Goal: Task Accomplishment & Management: Use online tool/utility

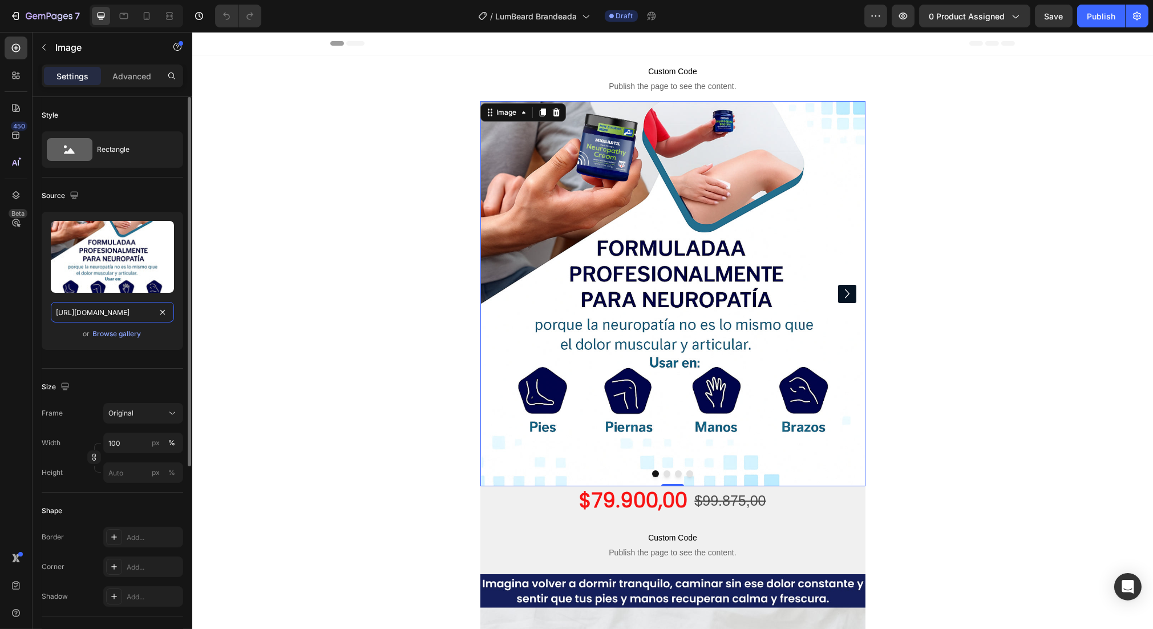
drag, startPoint x: 111, startPoint y: 314, endPoint x: 124, endPoint y: 318, distance: 14.4
click at [111, 313] on input "[URL][DOMAIN_NAME]" at bounding box center [112, 312] width 123 height 21
paste input "1_2a99b9ca-9d7a-4a16-aedc-2ca15b59f1d7.webp?v=1756248555"
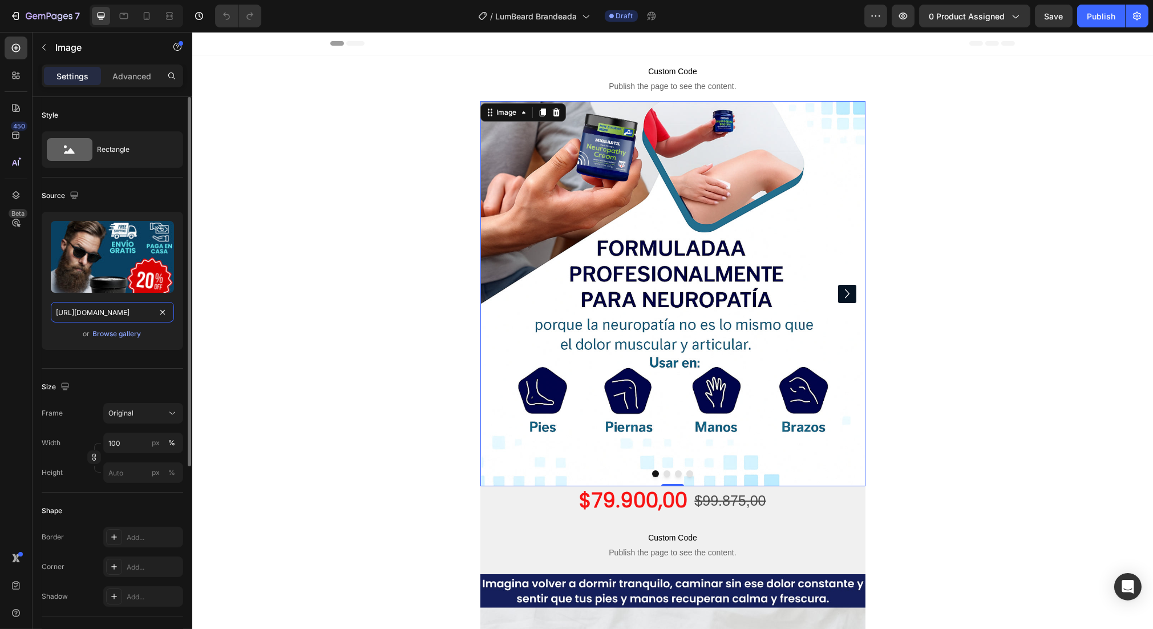
scroll to position [0, 324]
type input "[URL][DOMAIN_NAME]"
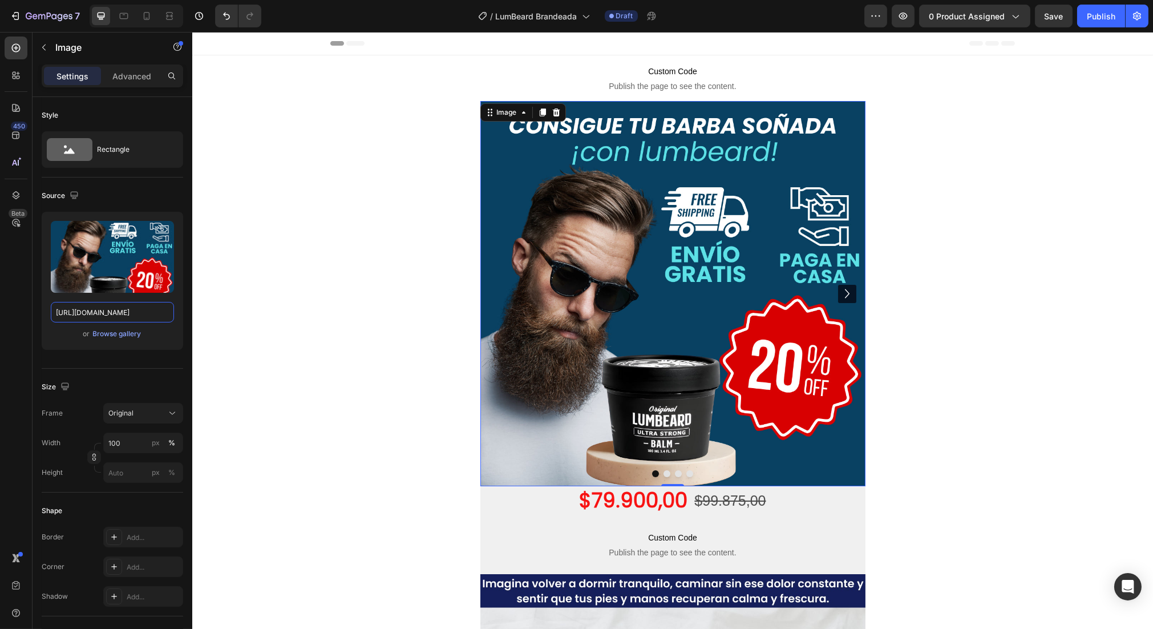
scroll to position [0, 0]
click at [837, 283] on icon "Carousel Next Arrow" at bounding box center [846, 293] width 18 height 23
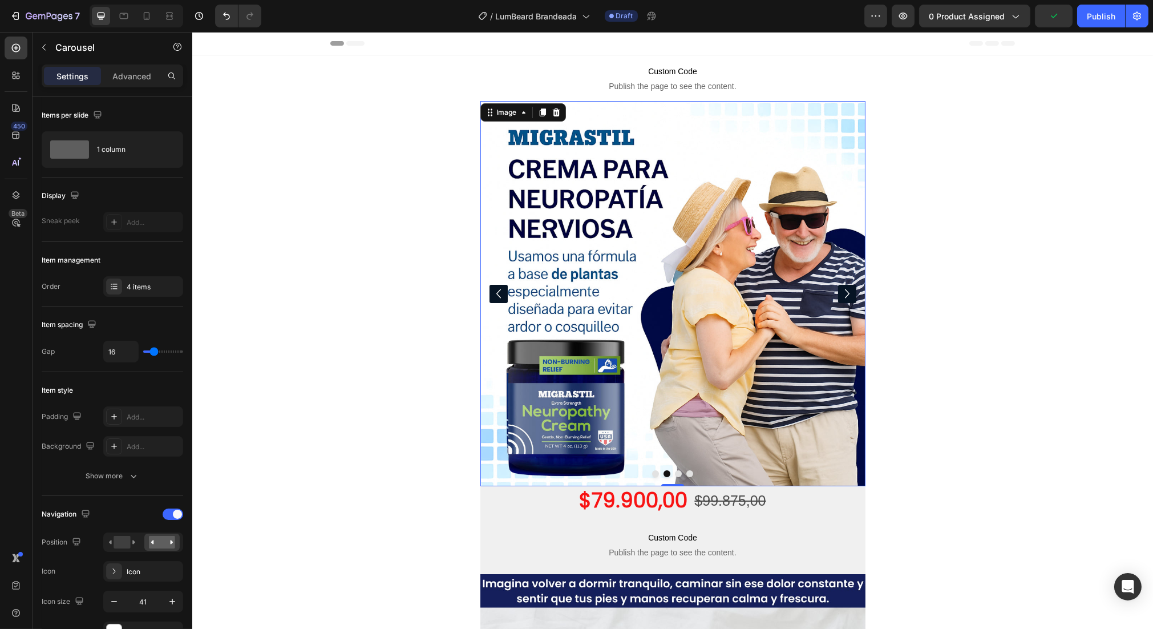
click at [648, 315] on img at bounding box center [672, 293] width 385 height 385
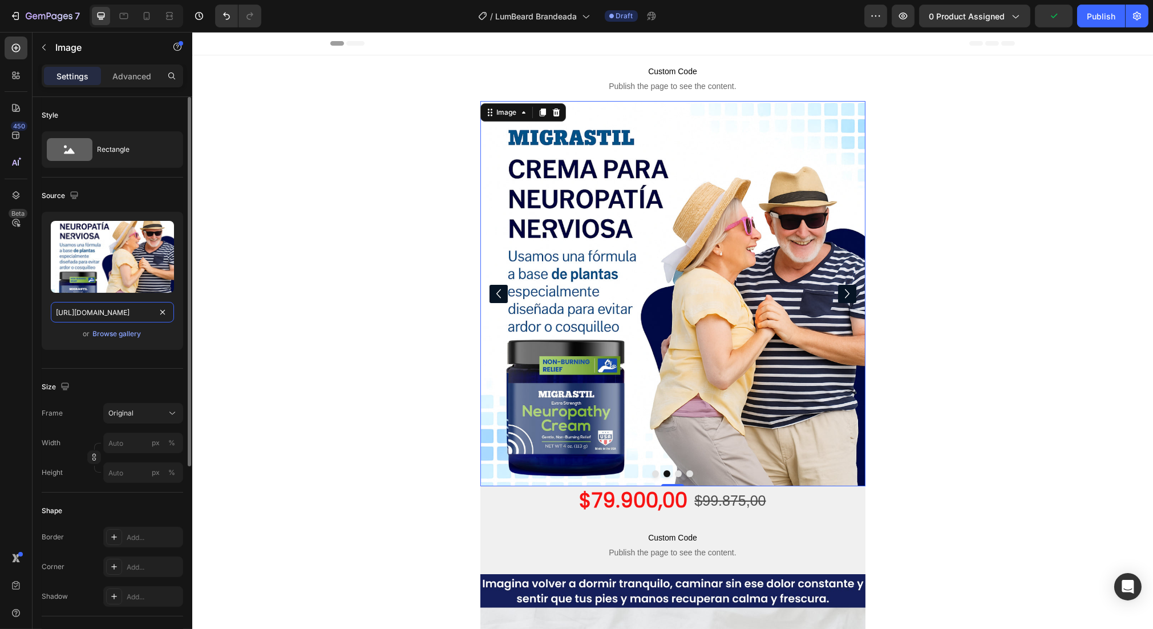
click at [117, 319] on input "[URL][DOMAIN_NAME]" at bounding box center [112, 312] width 123 height 21
paste input "17650b8f-f863-49b9-b166-3363f4314d4c.webp?v=1756248555"
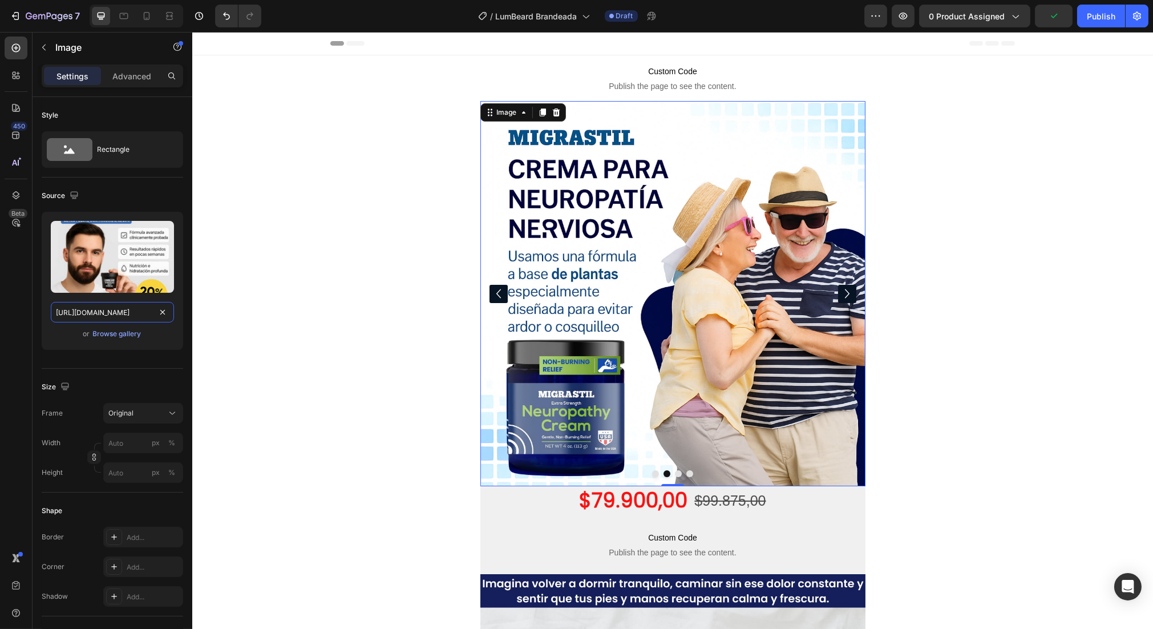
scroll to position [0, 327]
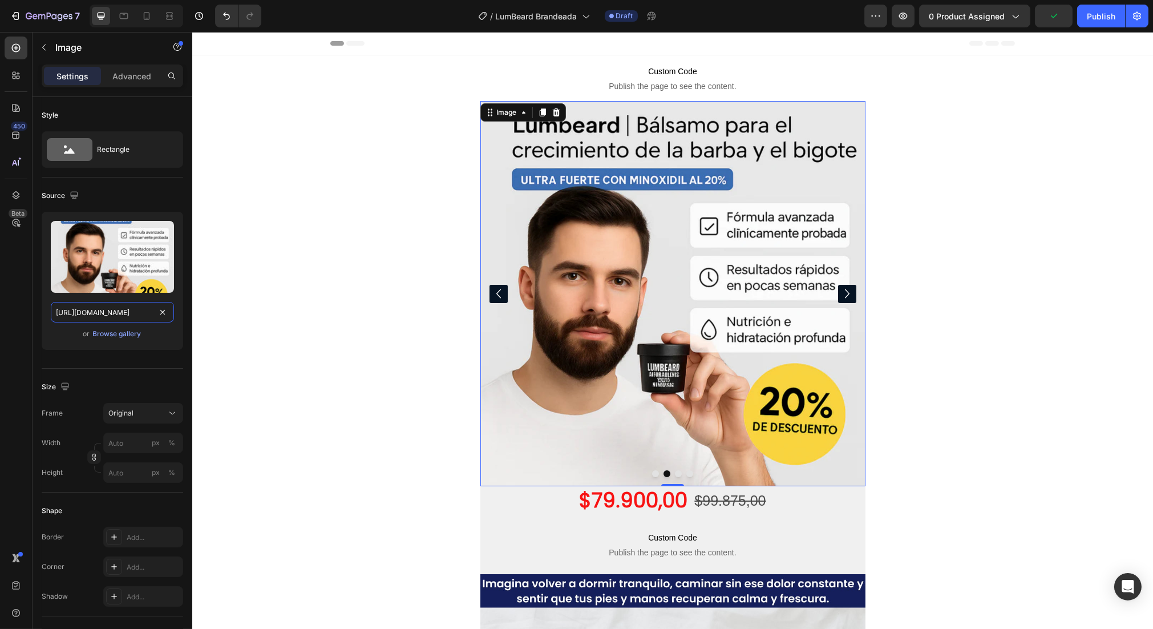
type input "[URL][DOMAIN_NAME]"
click at [838, 293] on icon "Carousel Next Arrow" at bounding box center [846, 293] width 18 height 23
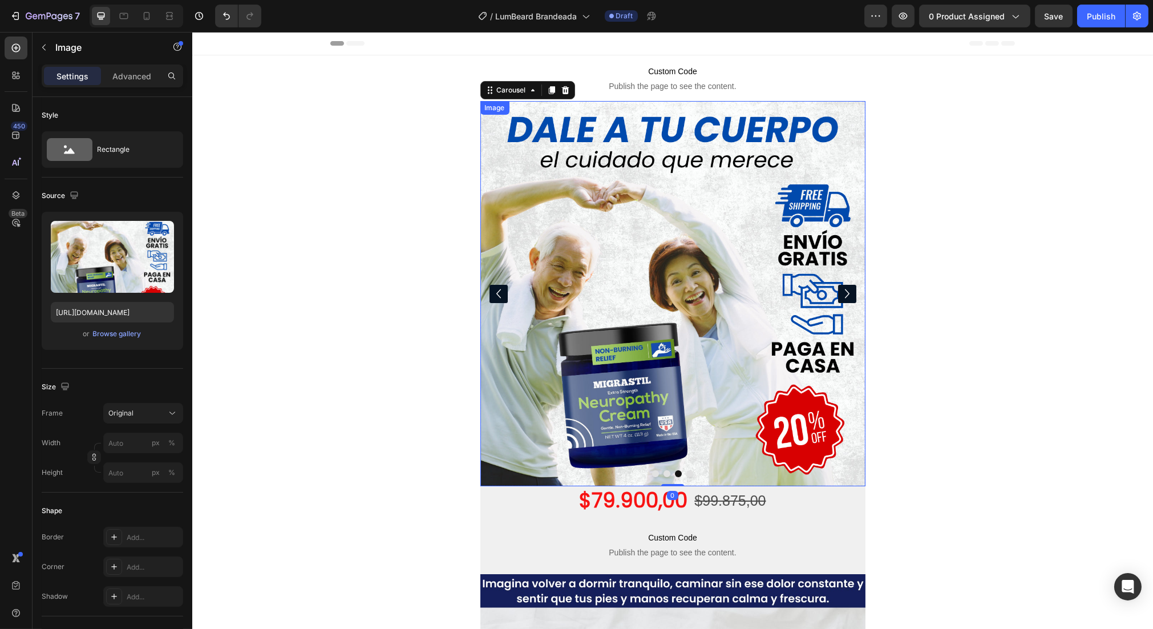
click at [681, 302] on img at bounding box center [672, 293] width 385 height 385
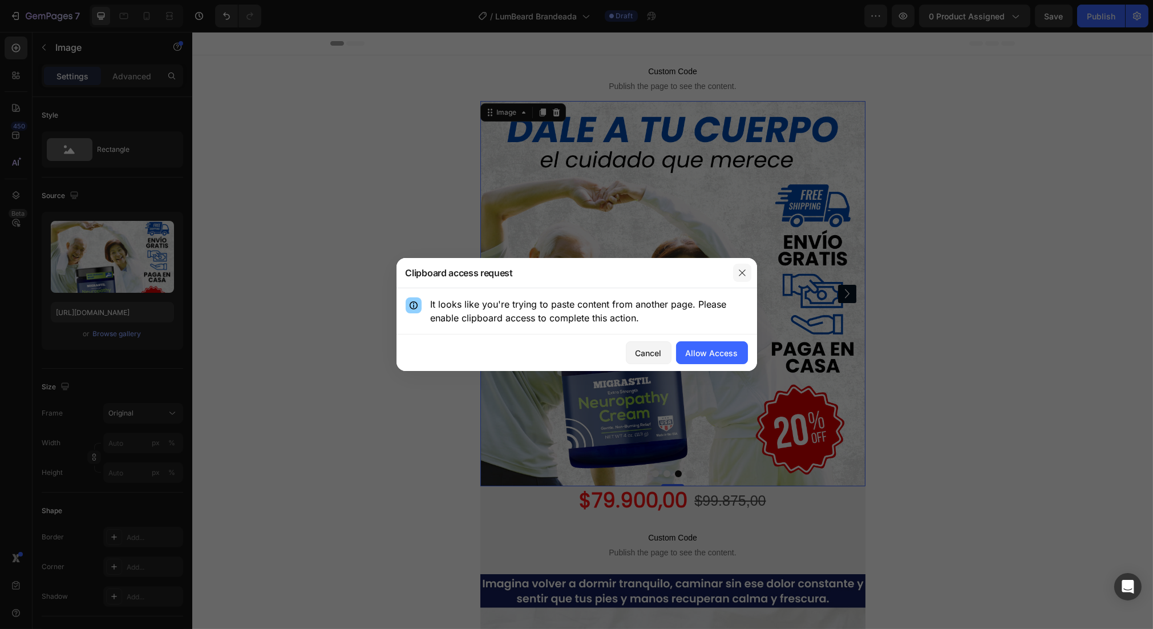
click at [748, 263] on div at bounding box center [742, 273] width 30 height 30
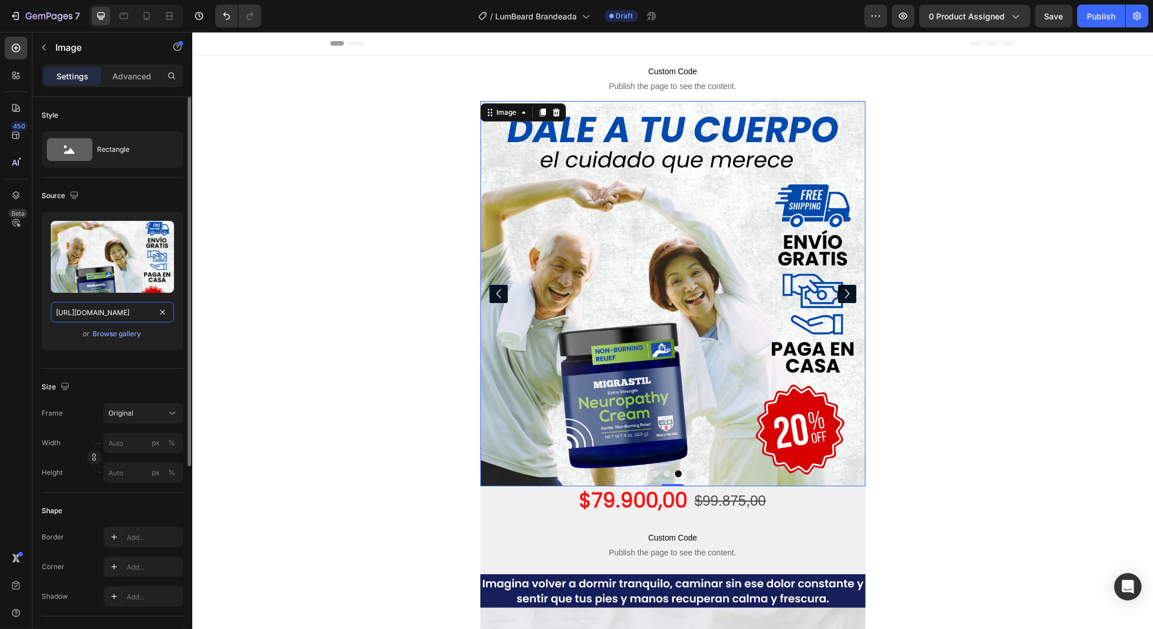
click at [135, 306] on input "[URL][DOMAIN_NAME]" at bounding box center [112, 312] width 123 height 21
paste input "3_323c18f3-d180-43cb-b072-e9f68a7c7bba.webp?v=1756248554"
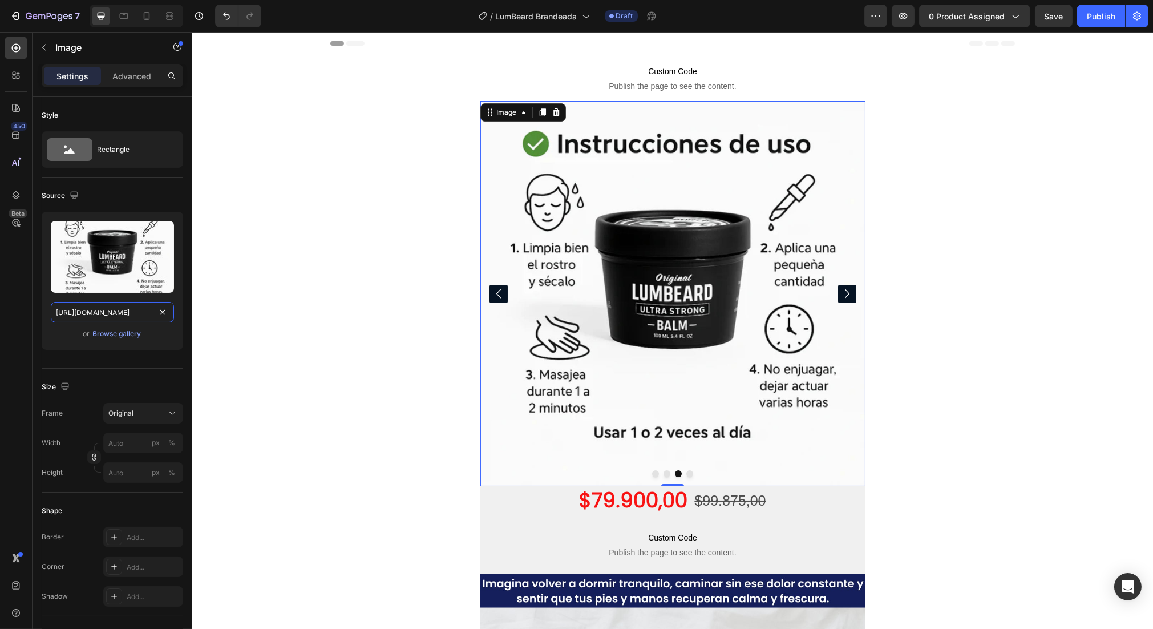
type input "[URL][DOMAIN_NAME]"
click at [630, 305] on img at bounding box center [672, 293] width 385 height 385
click at [506, 113] on div "Image" at bounding box center [506, 112] width 25 height 10
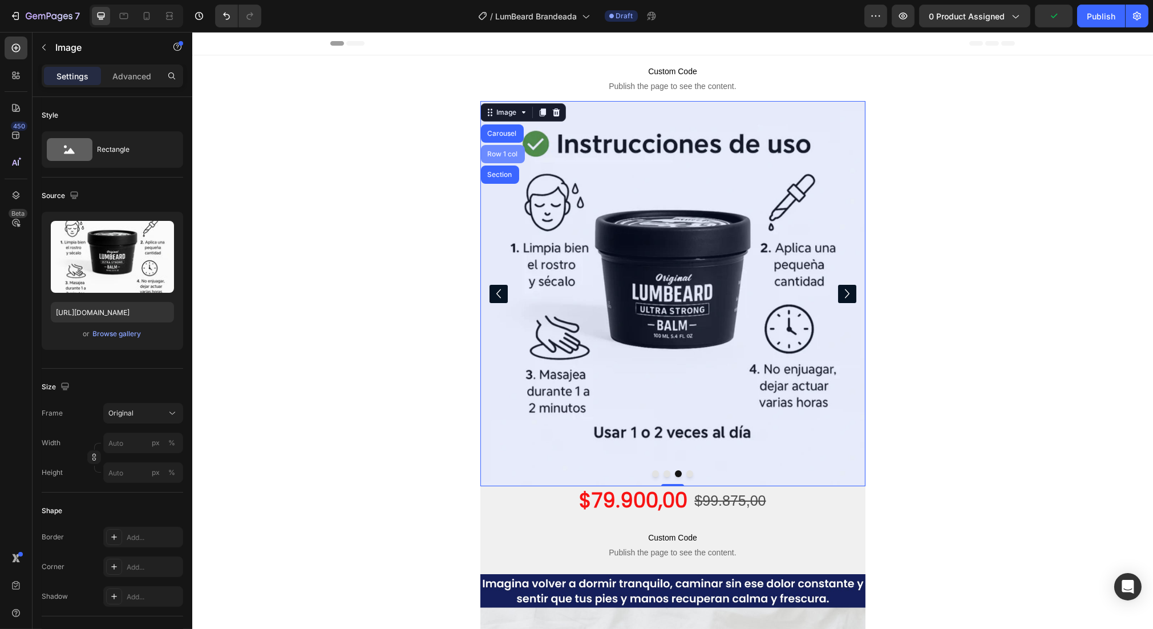
click at [495, 133] on div "Carousel" at bounding box center [502, 133] width 34 height 7
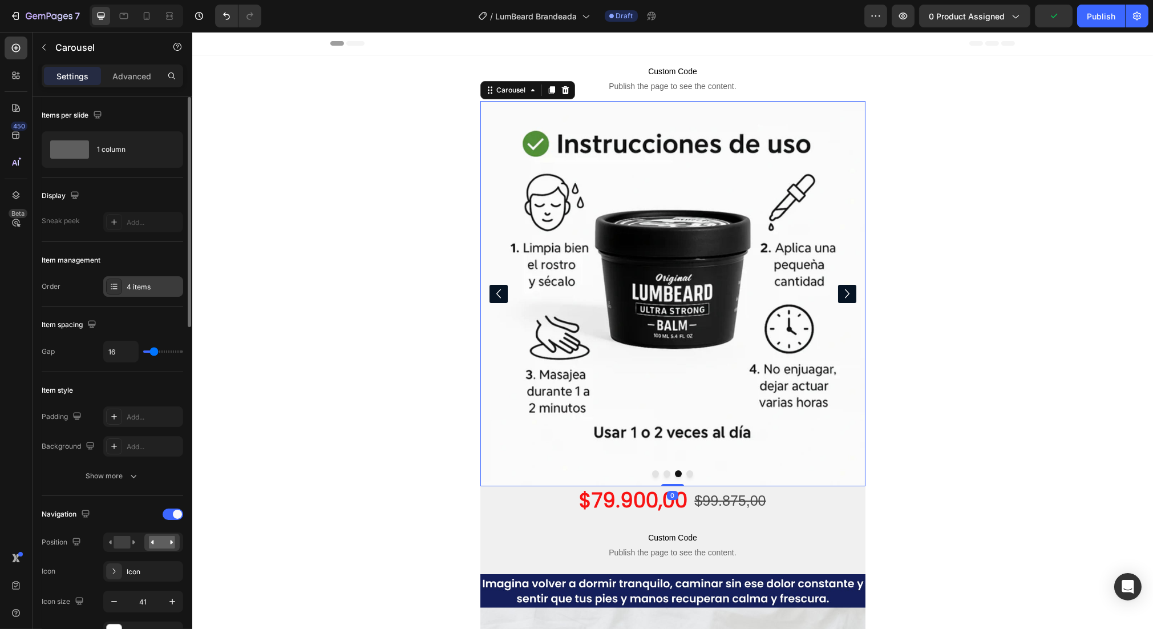
click at [147, 280] on div "4 items" at bounding box center [143, 286] width 80 height 21
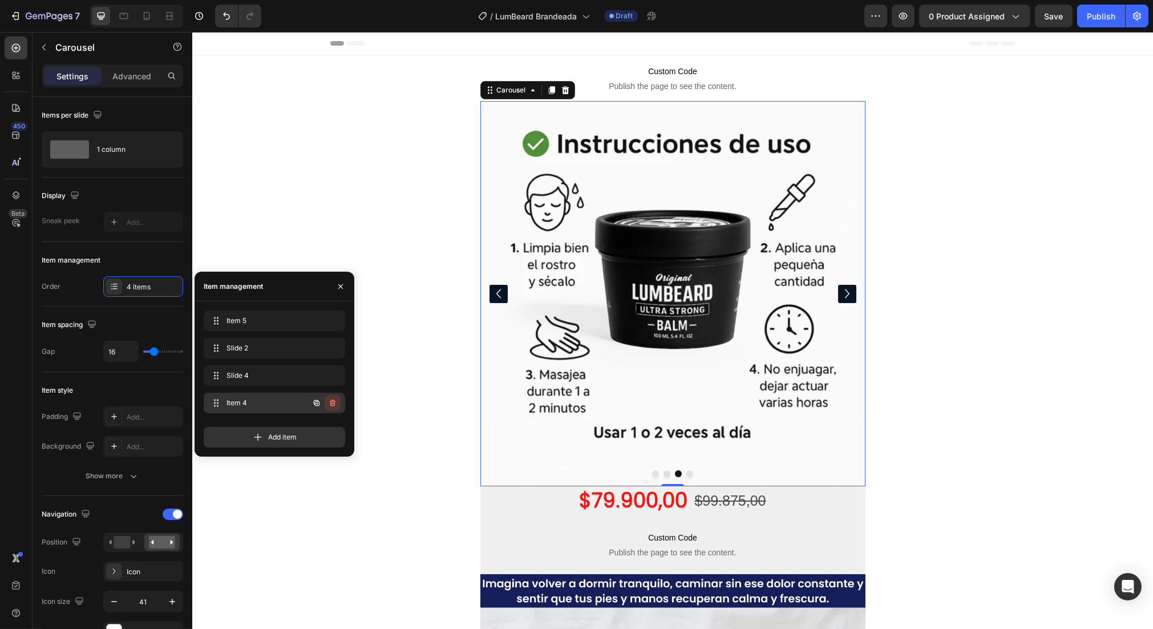
click at [338, 405] on button "button" at bounding box center [333, 403] width 16 height 16
click at [330, 402] on div "Delete" at bounding box center [324, 403] width 21 height 10
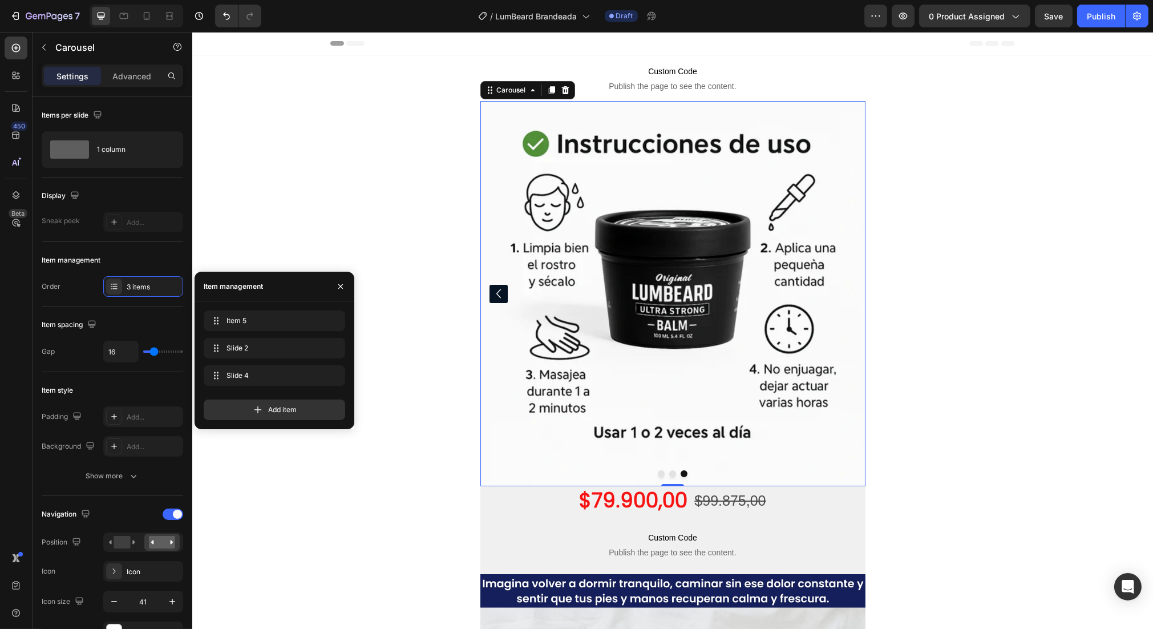
click at [489, 291] on icon "Carousel Back Arrow" at bounding box center [498, 293] width 18 height 23
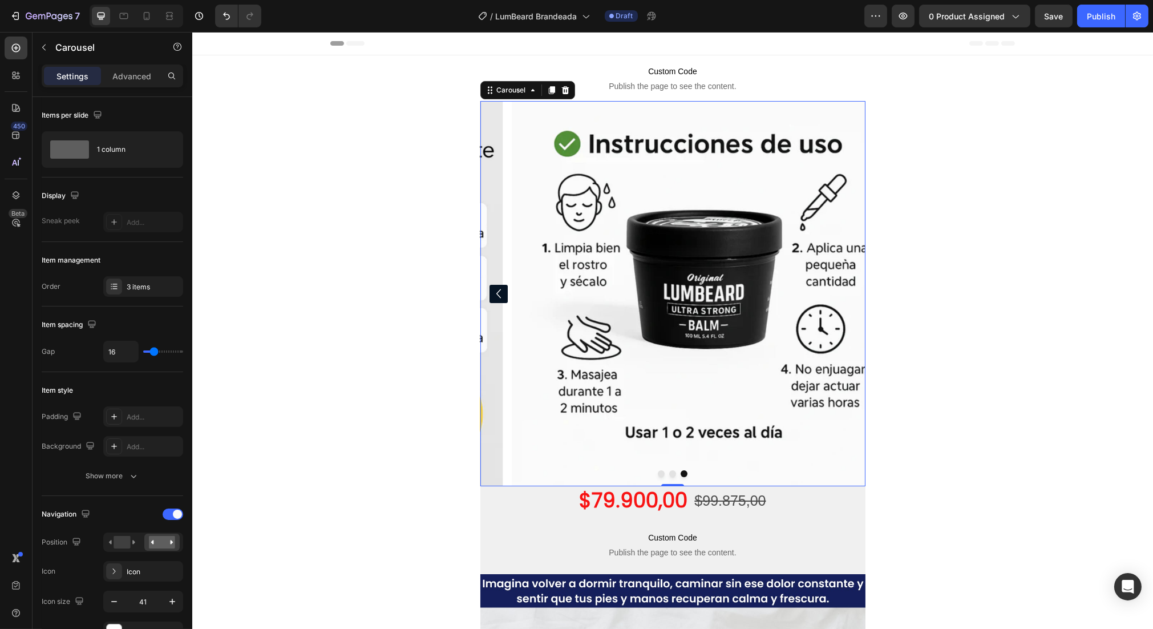
click at [489, 291] on icon "Carousel Back Arrow" at bounding box center [498, 293] width 18 height 23
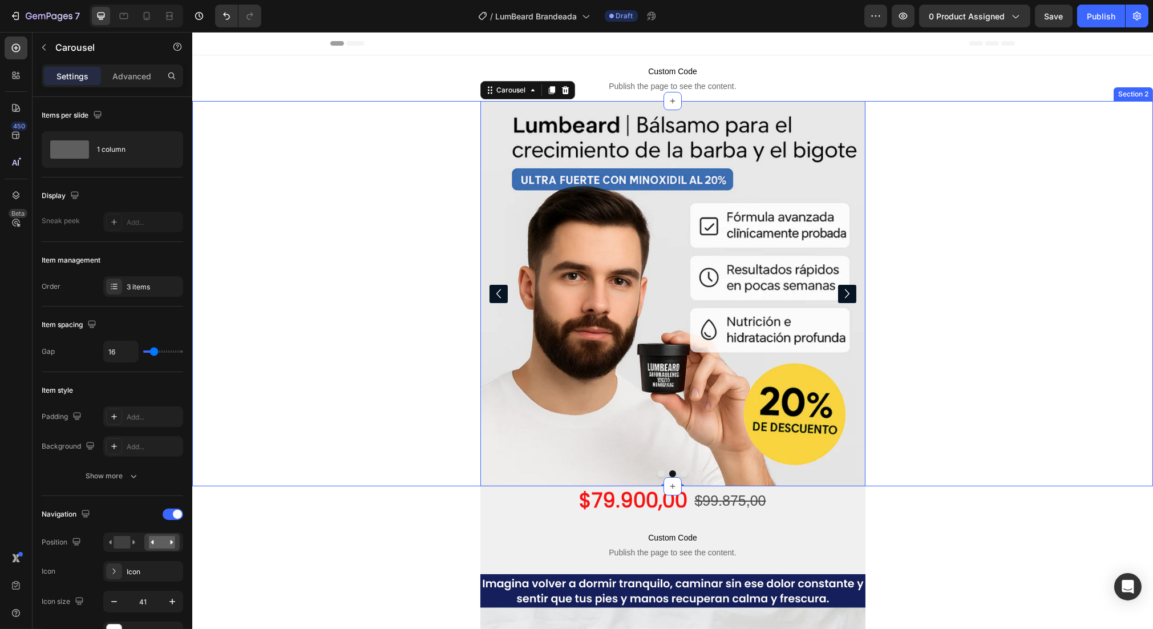
click at [413, 346] on div "Image Image Image Carousel 0 Row" at bounding box center [672, 293] width 960 height 385
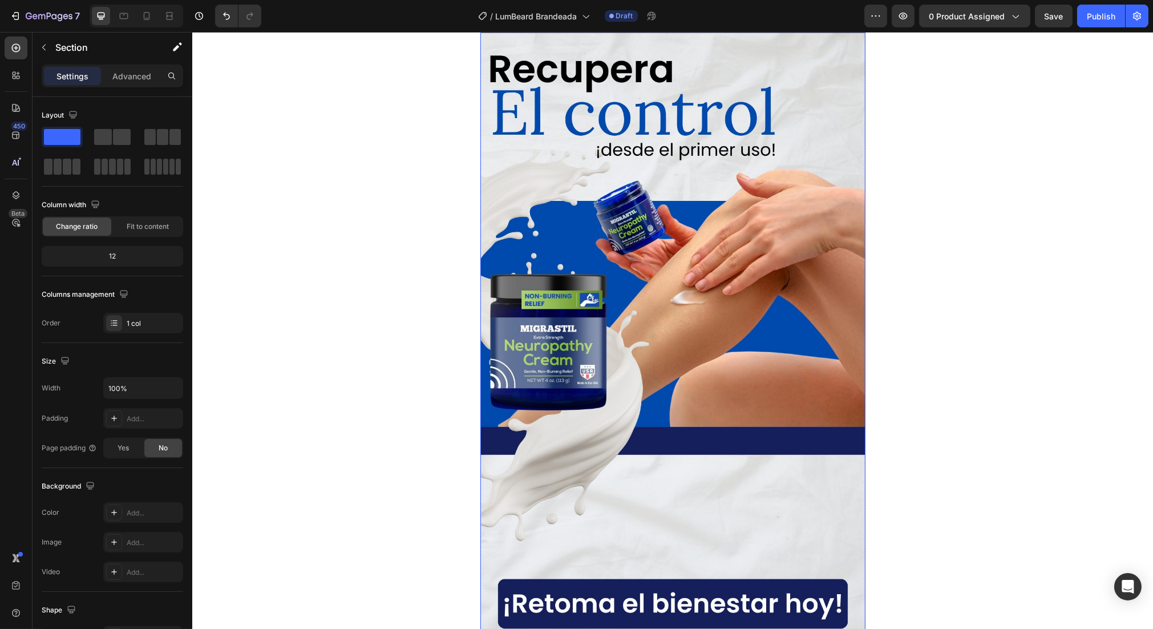
scroll to position [423, 0]
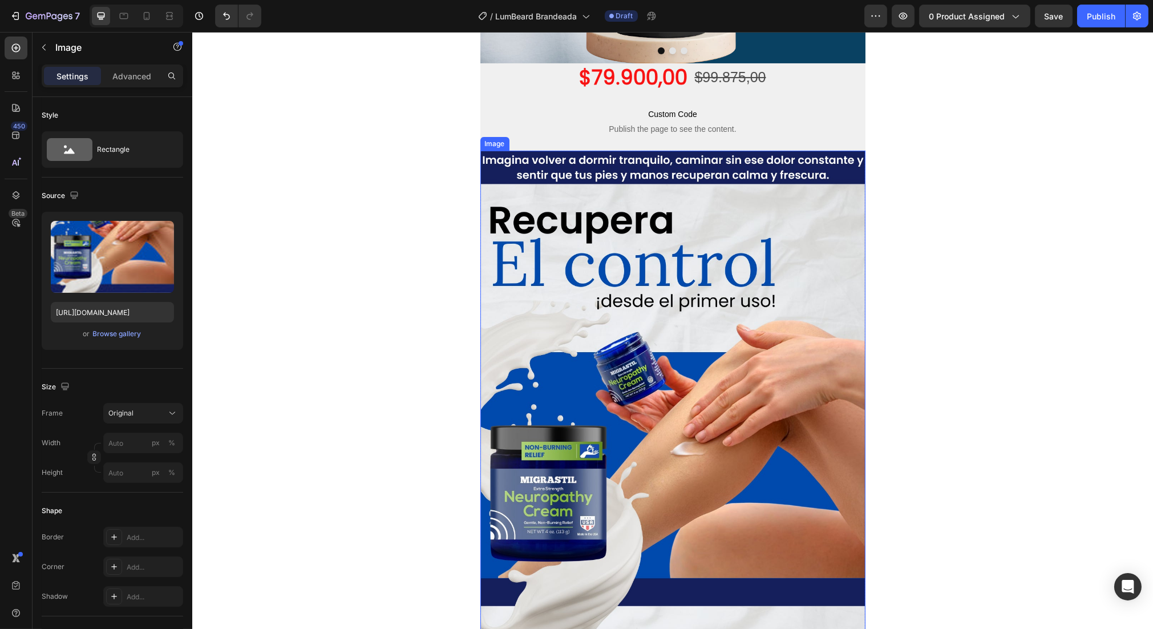
click at [646, 277] on img at bounding box center [672, 493] width 385 height 684
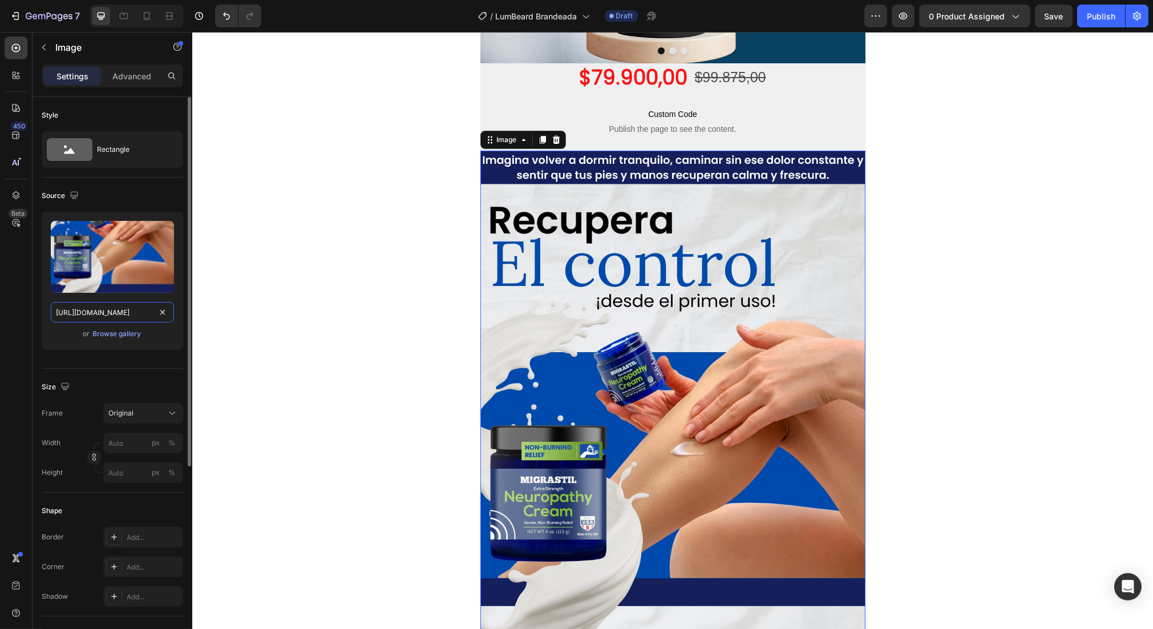
click at [127, 303] on input "[URL][DOMAIN_NAME]" at bounding box center [112, 312] width 123 height 21
paste input "4_9cc19bcb-1180-4b91-ae25-e05c86620e1c.webp?v=1756248556"
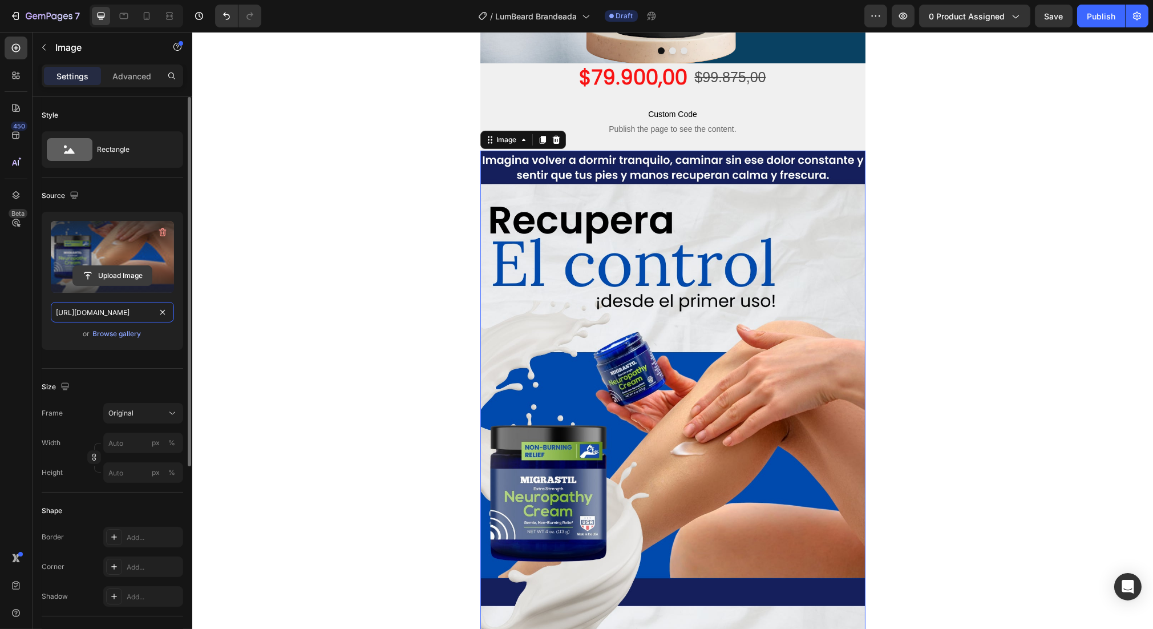
scroll to position [0, 298]
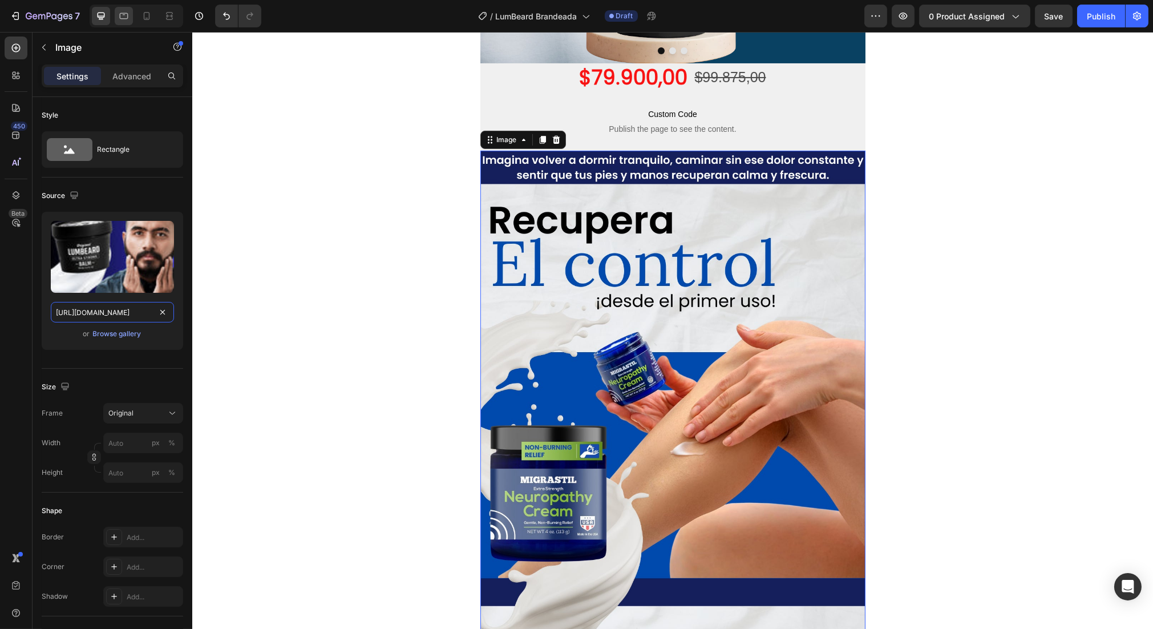
type input "[URL][DOMAIN_NAME]"
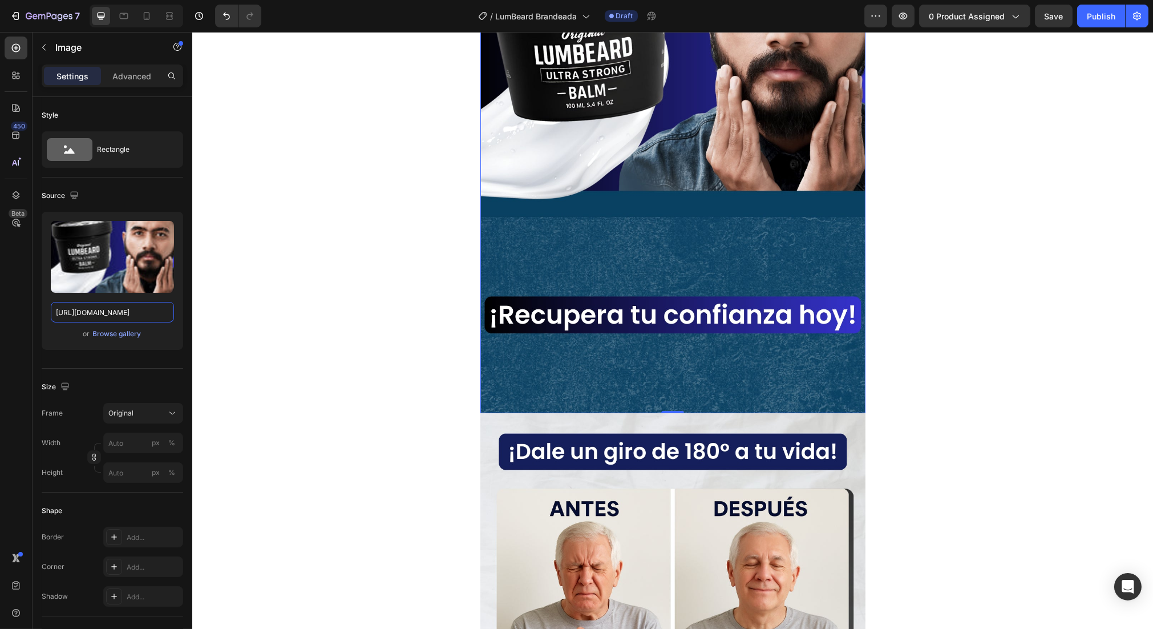
scroll to position [1056, 0]
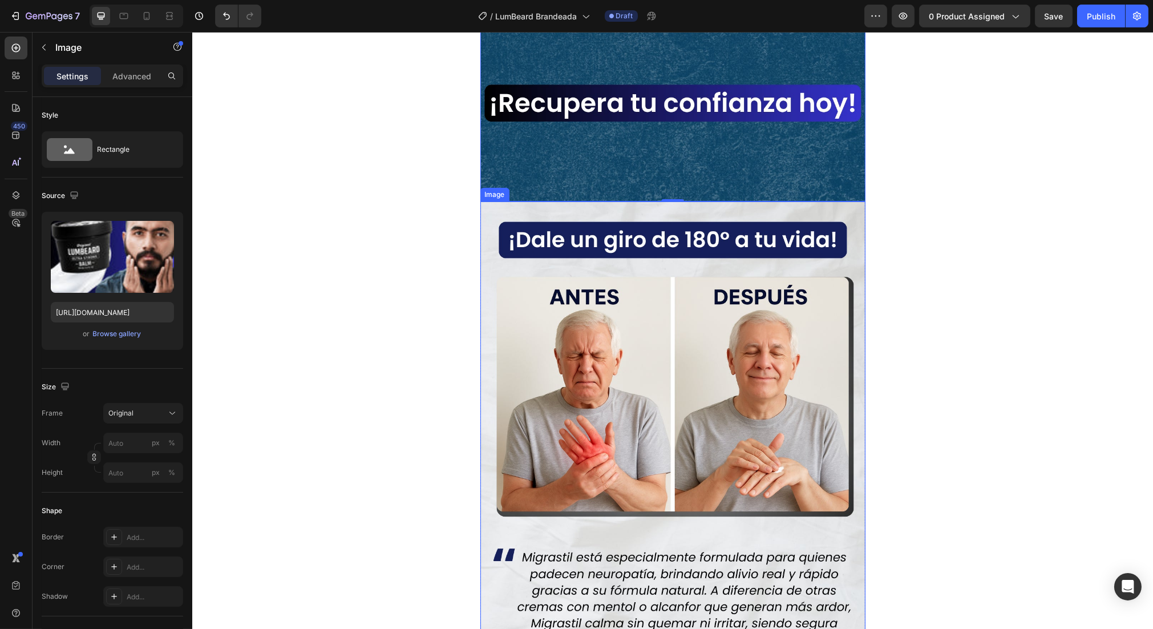
click at [752, 339] on img at bounding box center [672, 543] width 385 height 684
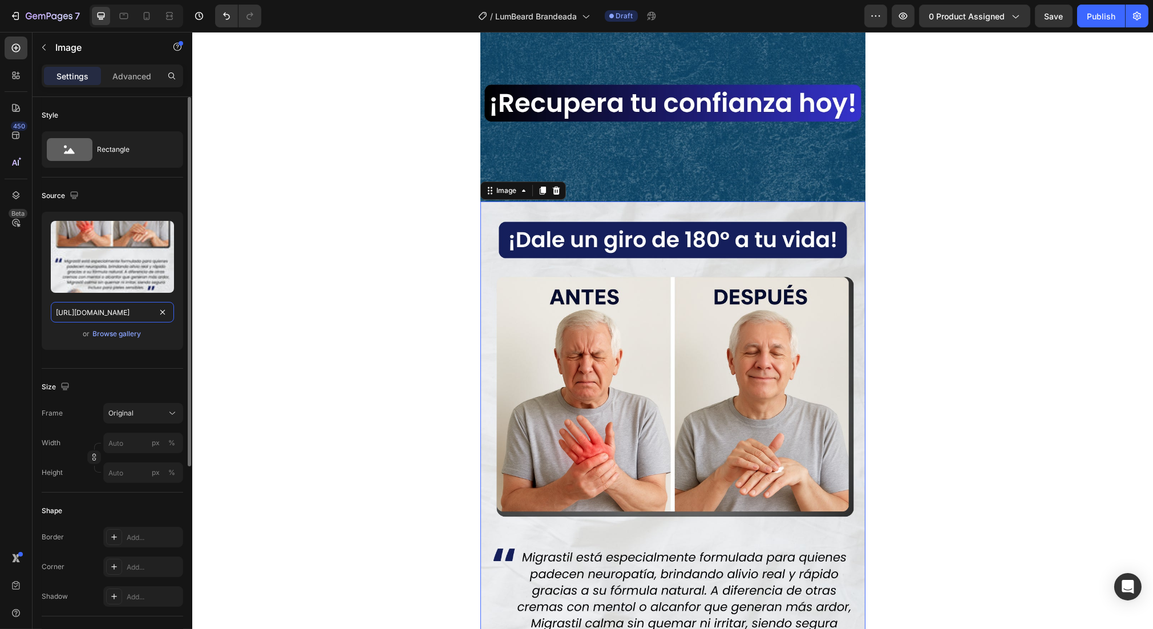
click at [110, 304] on input "[URL][DOMAIN_NAME]" at bounding box center [112, 312] width 123 height 21
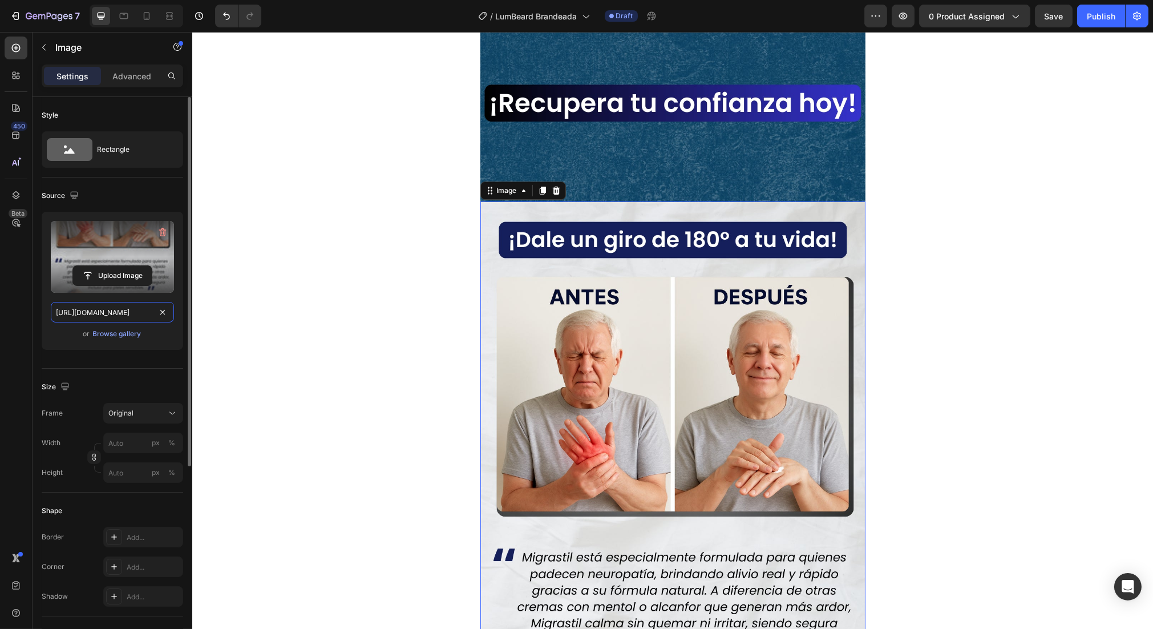
paste input "5_679d0e81-d8db-4c43-9519-390a325258cf.webp?v=1756248556"
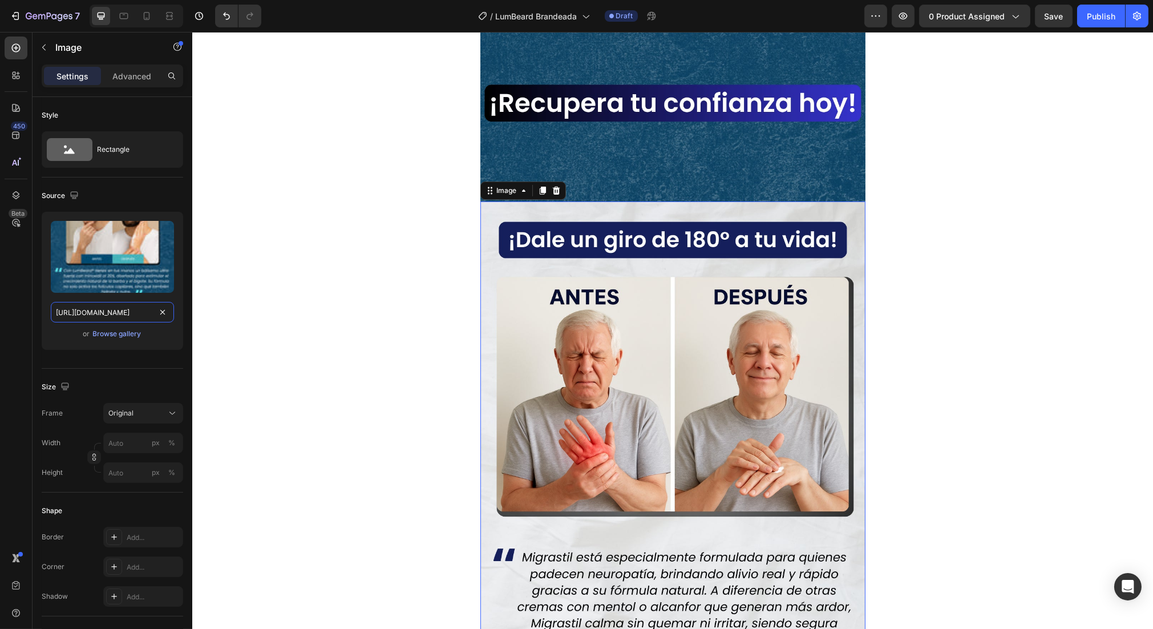
type input "[URL][DOMAIN_NAME]"
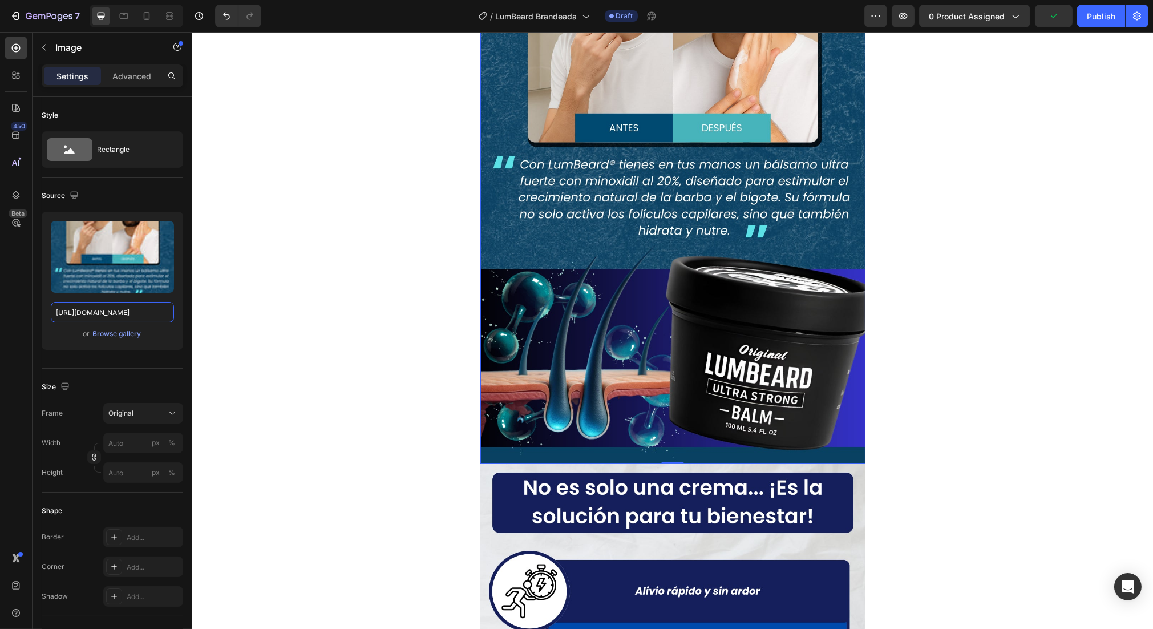
scroll to position [1901, 0]
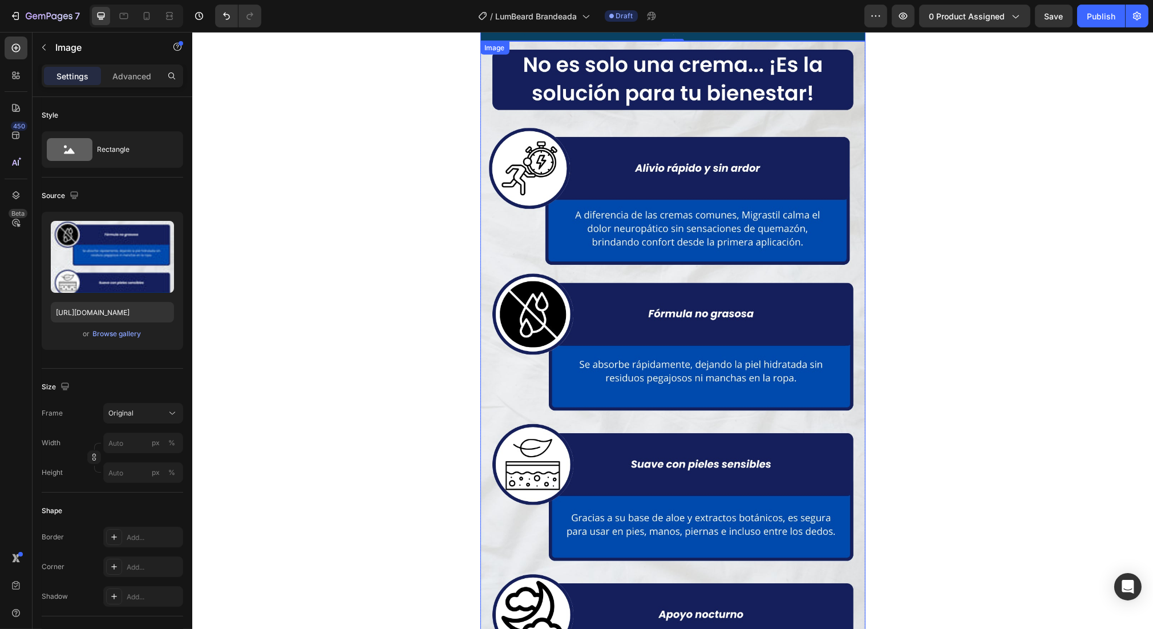
click at [642, 246] on img at bounding box center [672, 383] width 385 height 684
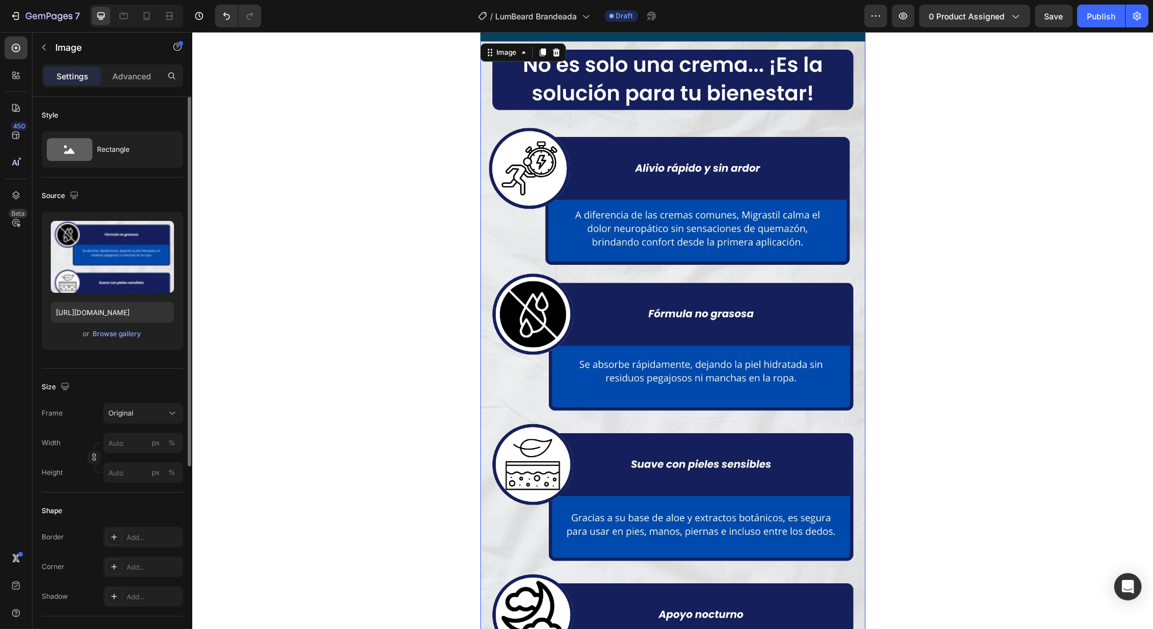
click at [119, 323] on div "Upload Image [URL][DOMAIN_NAME] or Browse gallery" at bounding box center [112, 281] width 141 height 138
click at [120, 314] on input "[URL][DOMAIN_NAME]" at bounding box center [112, 312] width 123 height 21
paste input "6_b2553fbb-1e85-48e6-ab80-f4ca585a1028.webp?v=1756248555"
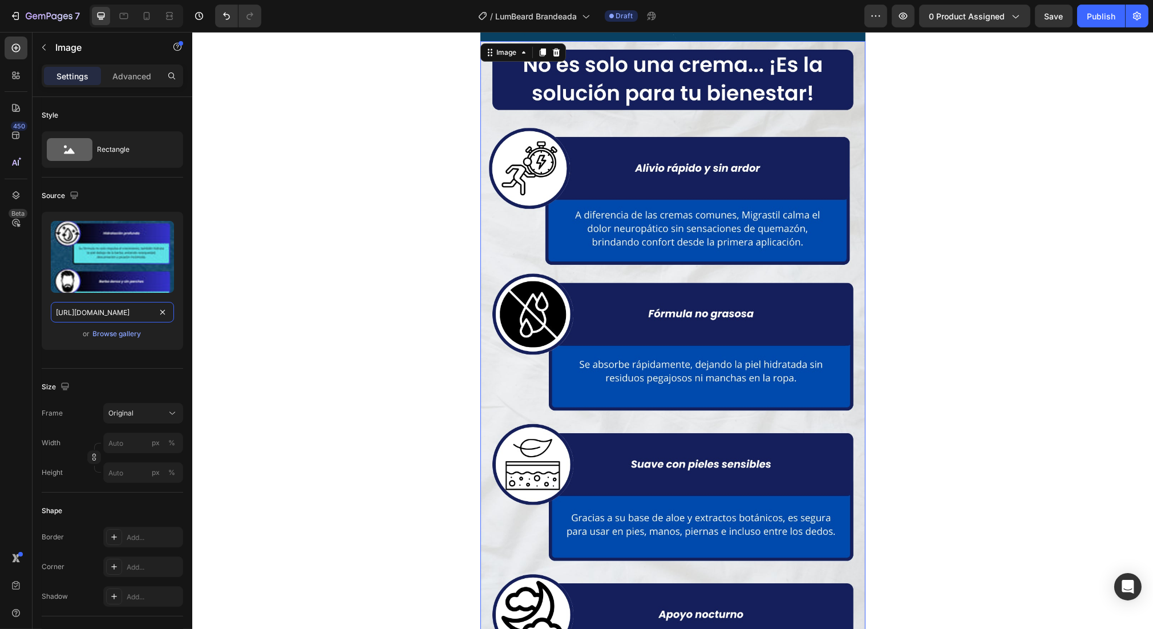
type input "[URL][DOMAIN_NAME]"
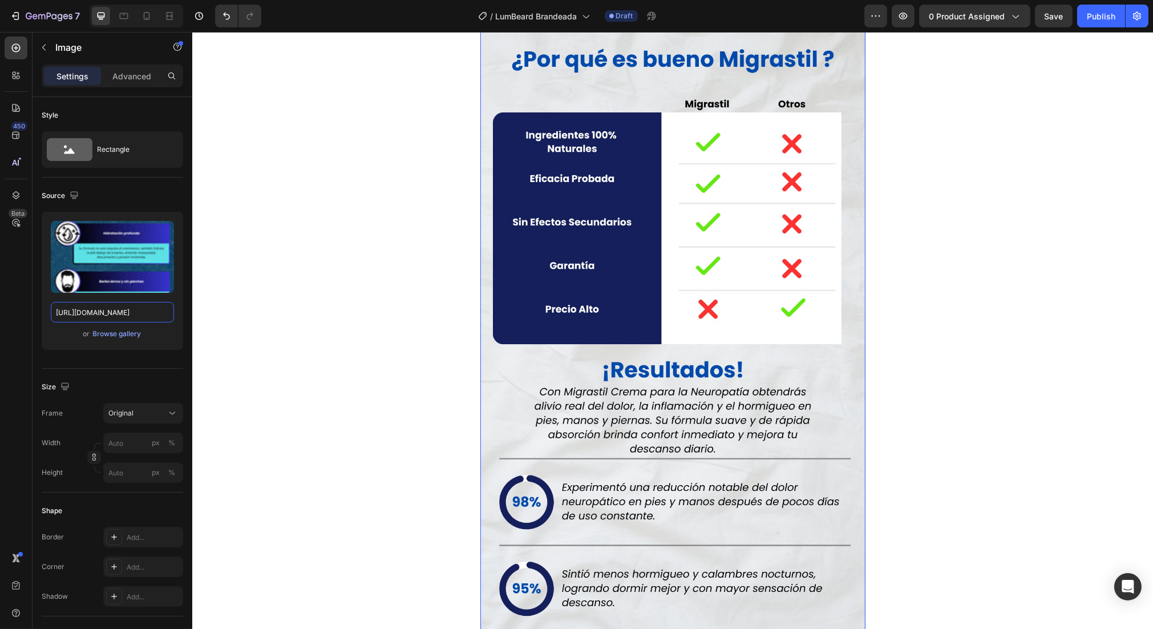
scroll to position [2746, 0]
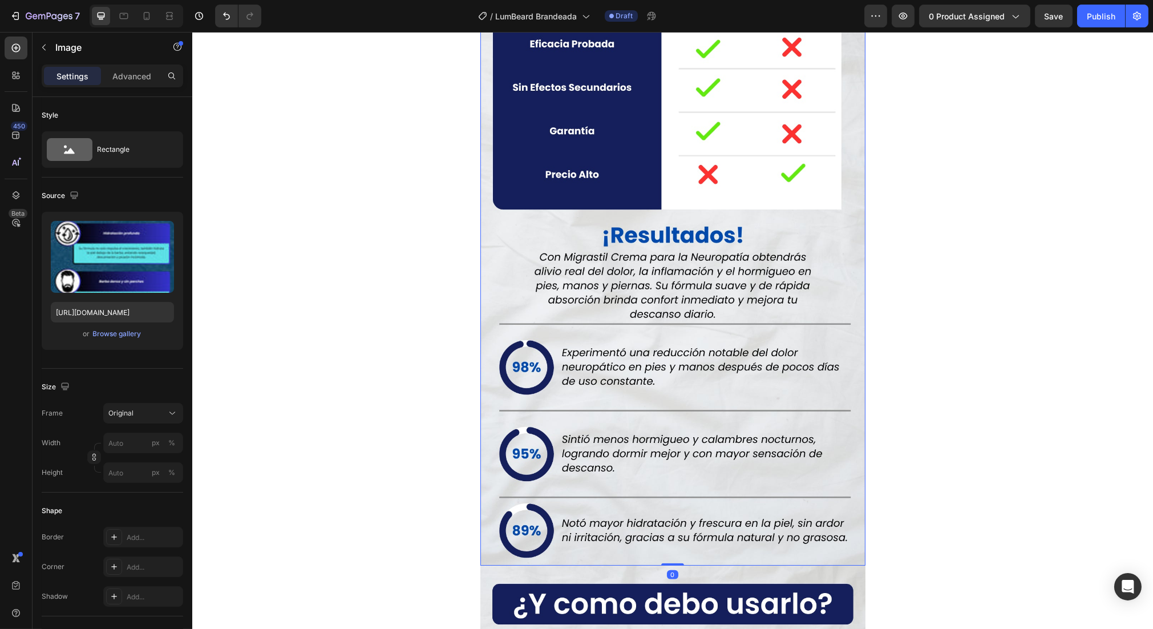
click at [676, 302] on img at bounding box center [672, 223] width 385 height 684
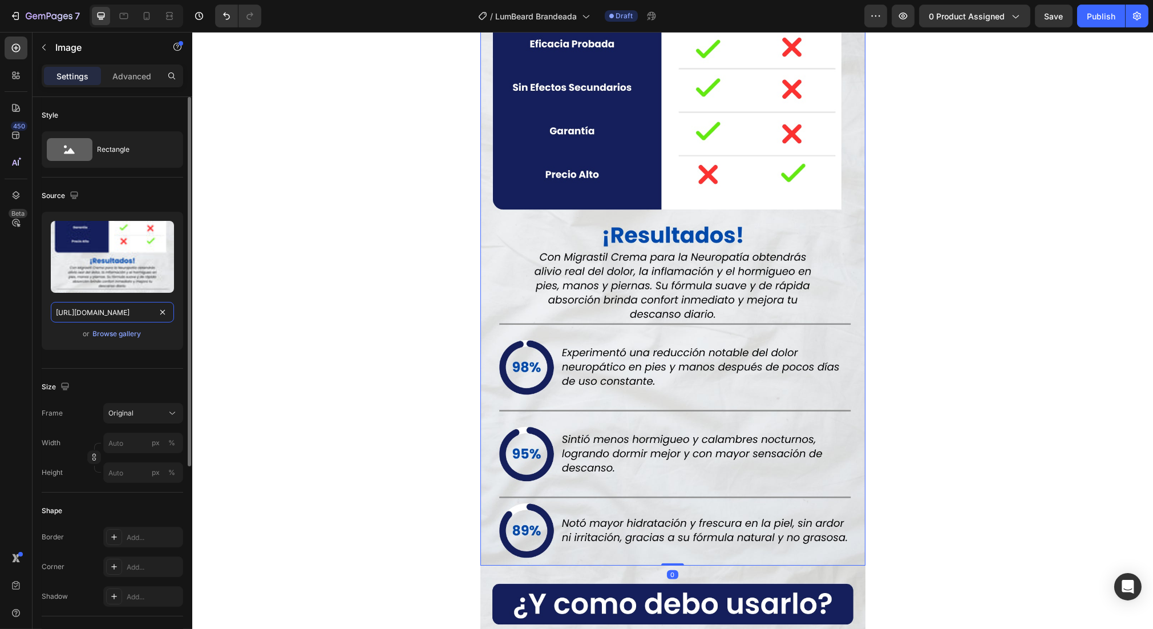
click at [95, 312] on input "[URL][DOMAIN_NAME]" at bounding box center [112, 312] width 123 height 21
paste input "7_f0ed0f03-e7b3-4950-ab8f-3d773443a926.webp?v=175624855"
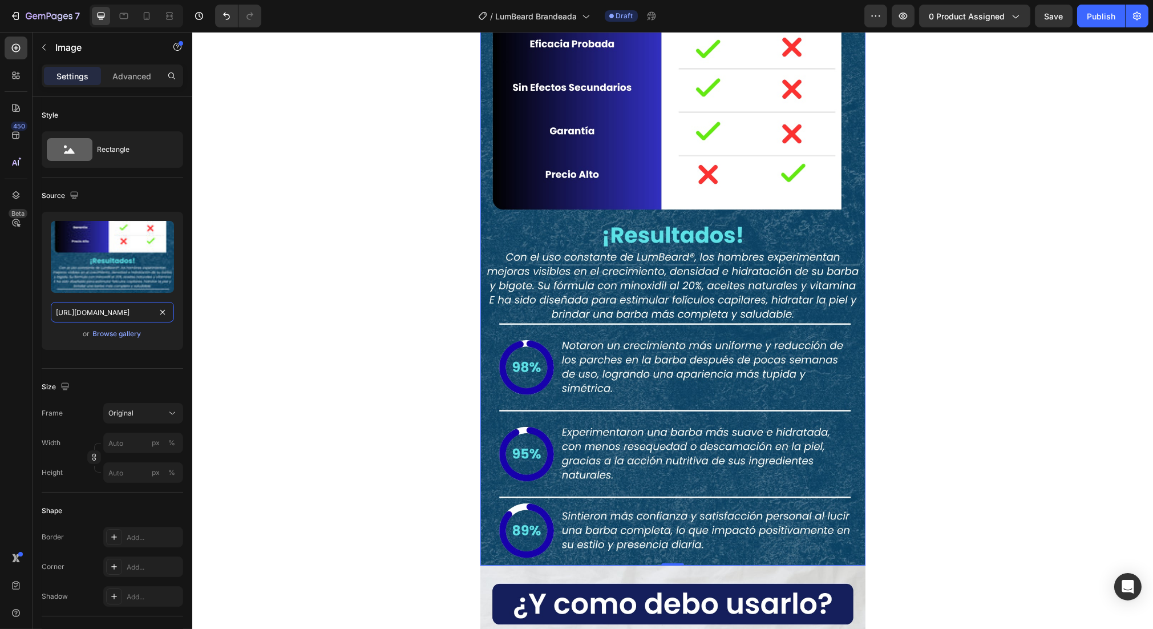
type input "[URL][DOMAIN_NAME]"
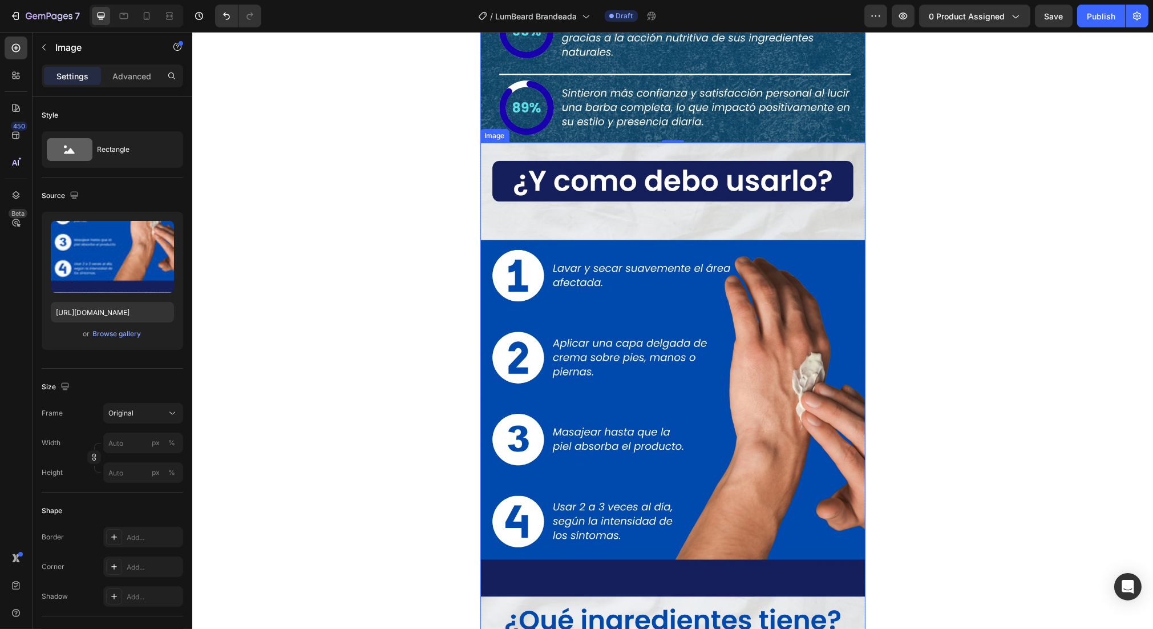
click at [698, 264] on img at bounding box center [672, 485] width 385 height 684
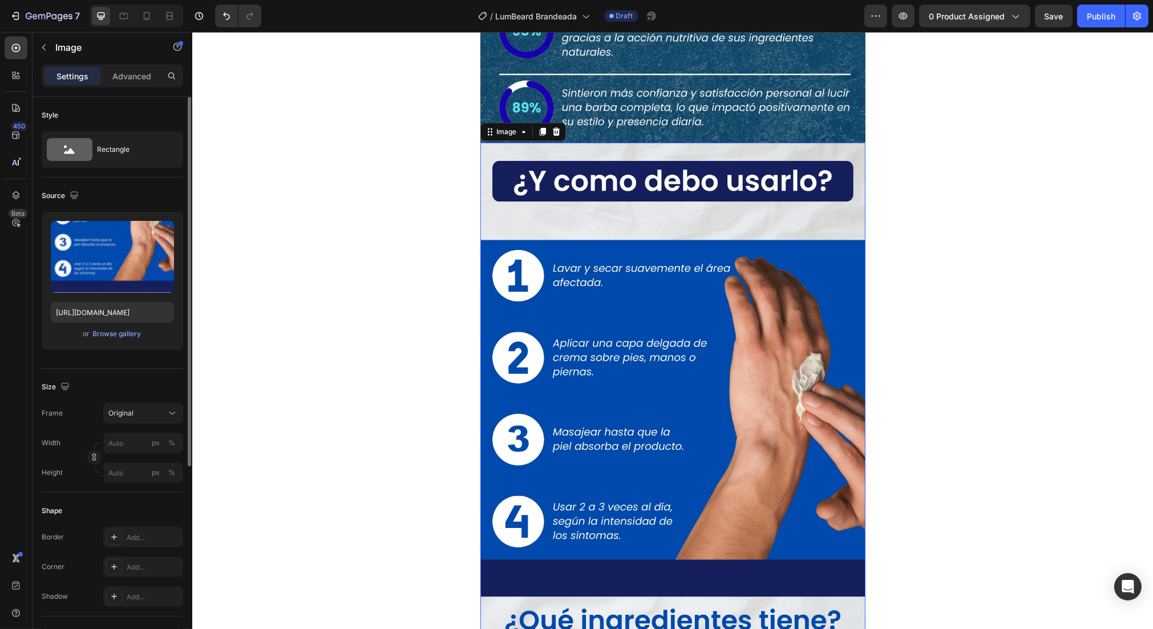
scroll to position [211, 0]
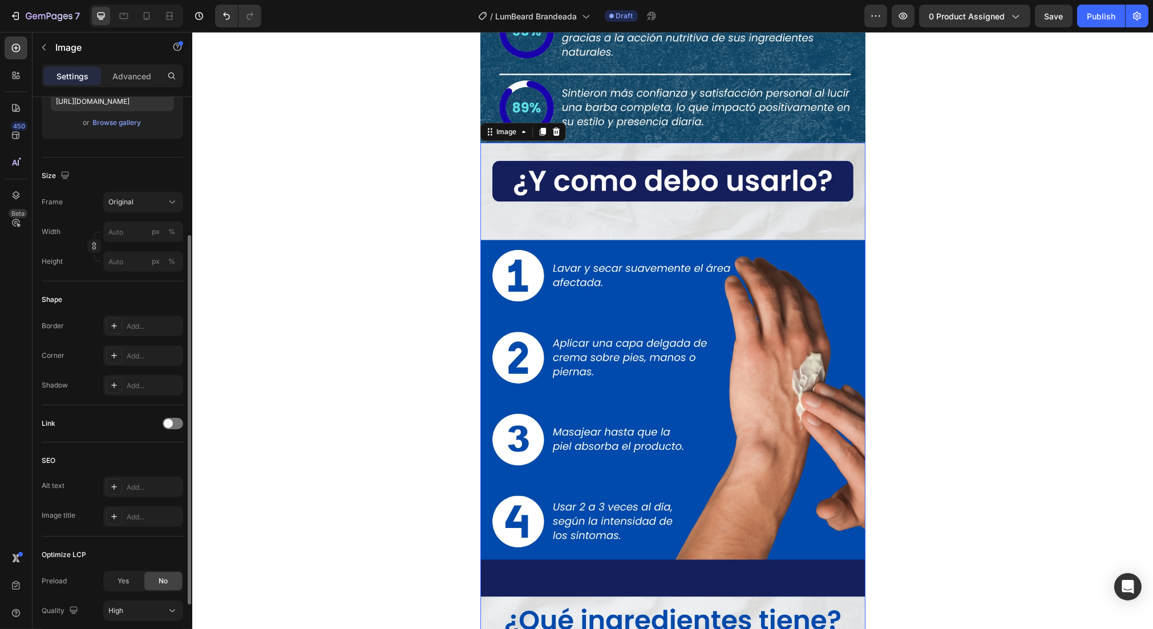
click at [578, 284] on img at bounding box center [672, 485] width 385 height 684
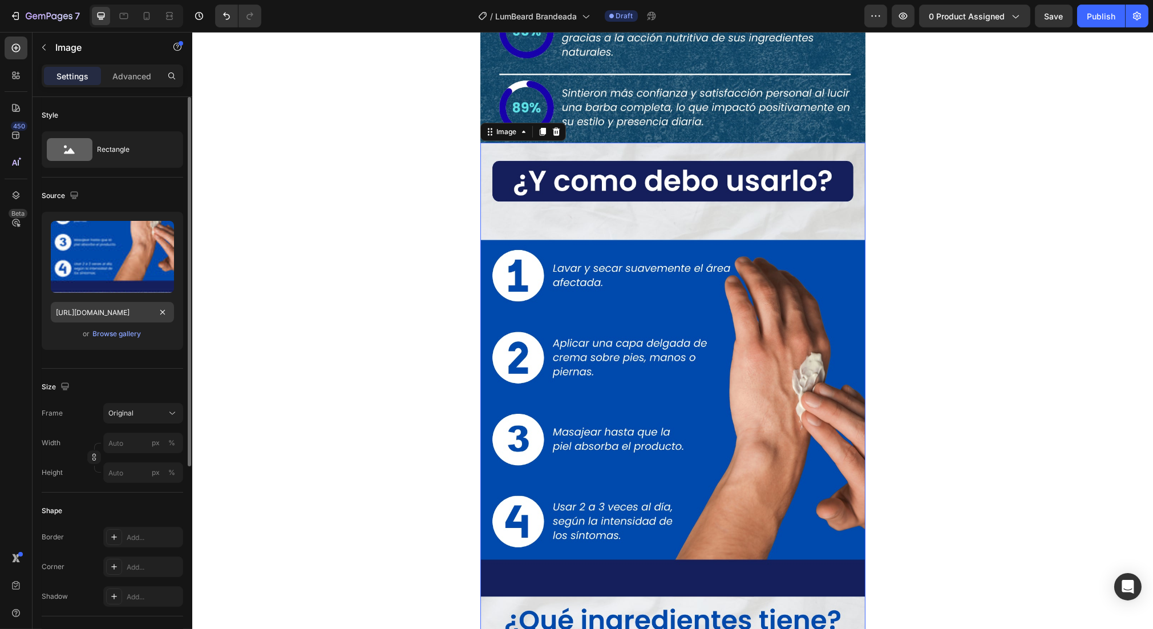
scroll to position [297, 0]
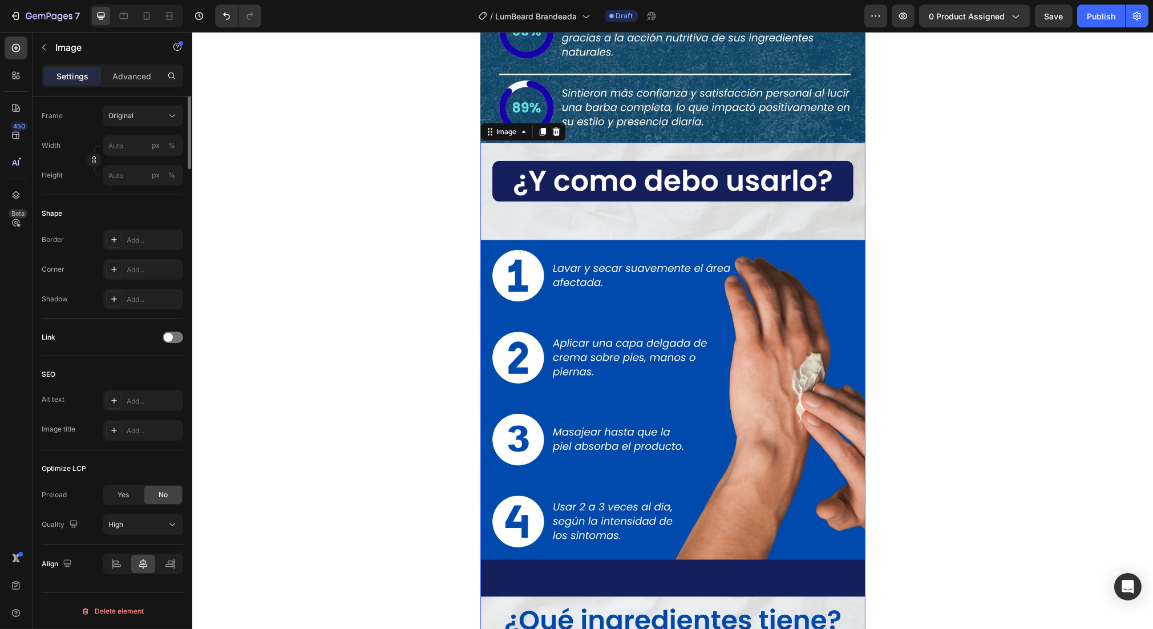
click at [116, 311] on div "Shape Border Add... Corner Add... Shadow Add..." at bounding box center [112, 257] width 141 height 124
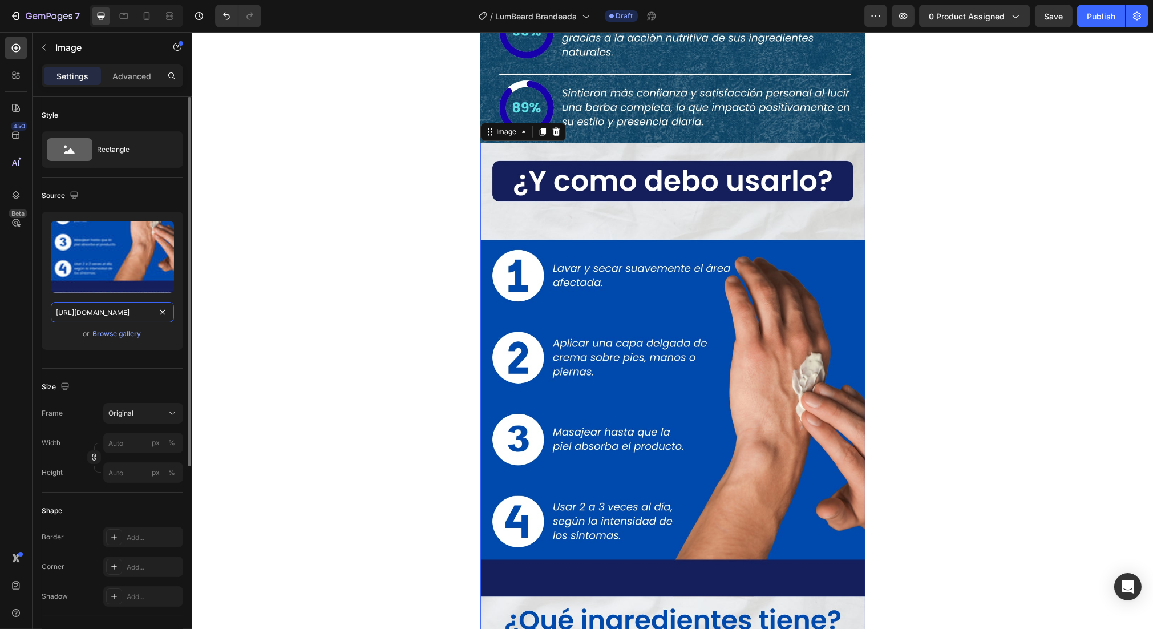
click at [116, 315] on input "[URL][DOMAIN_NAME]" at bounding box center [112, 312] width 123 height 21
paste input "8_c268d2f4-c8ff-48e1-aad2-9756dee710e6.webp?v=1756248555"
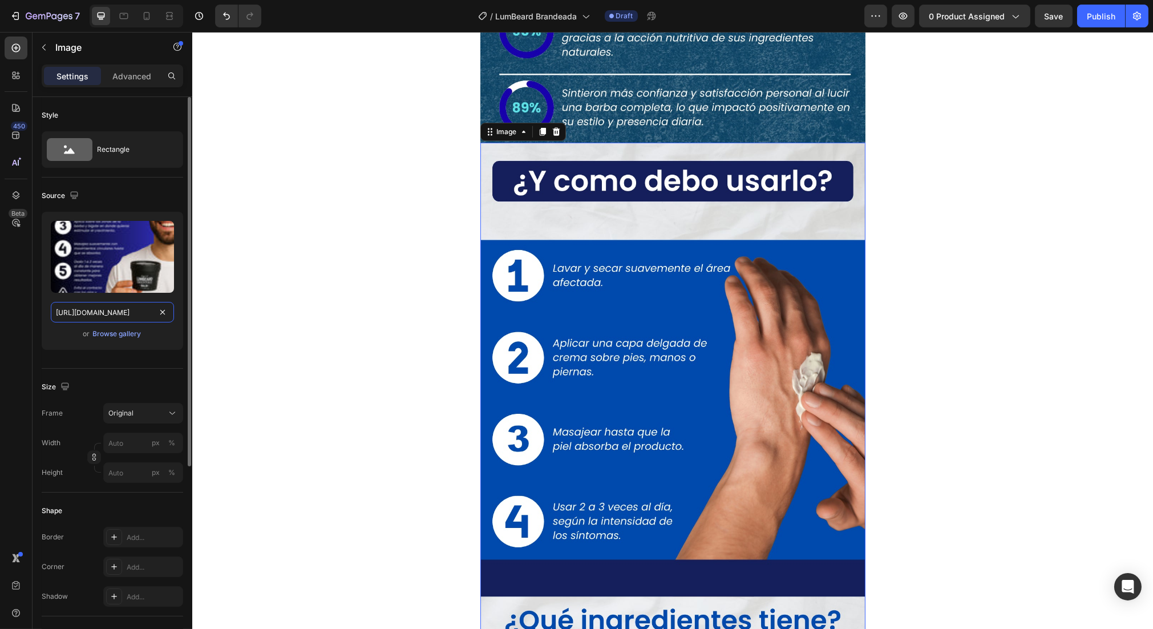
scroll to position [0, 295]
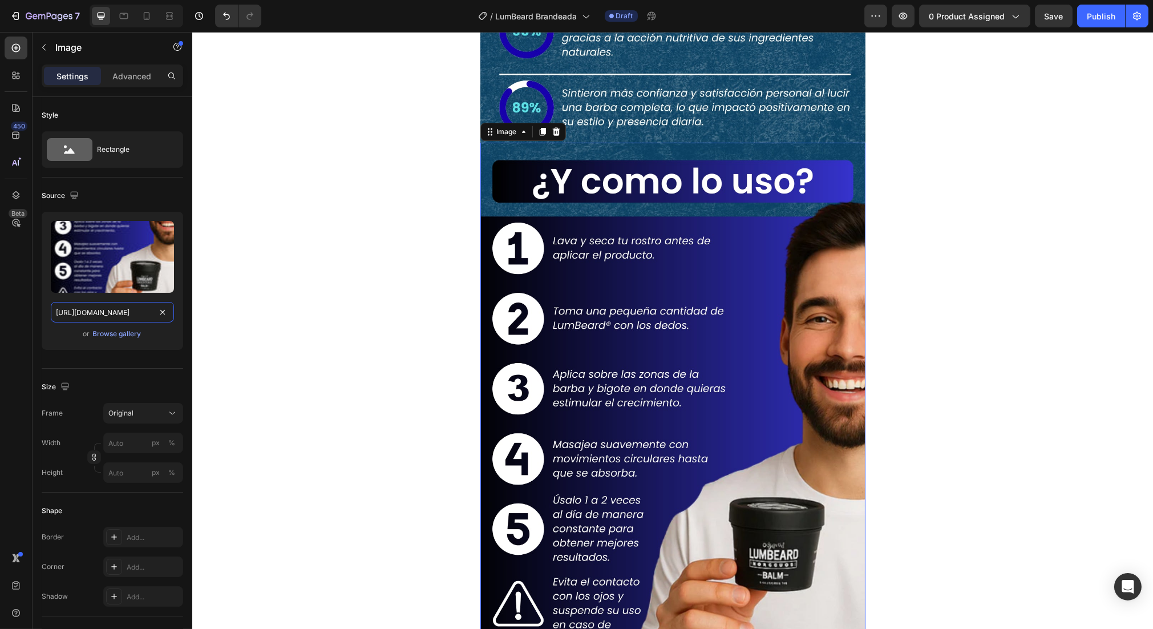
type input "[URL][DOMAIN_NAME]"
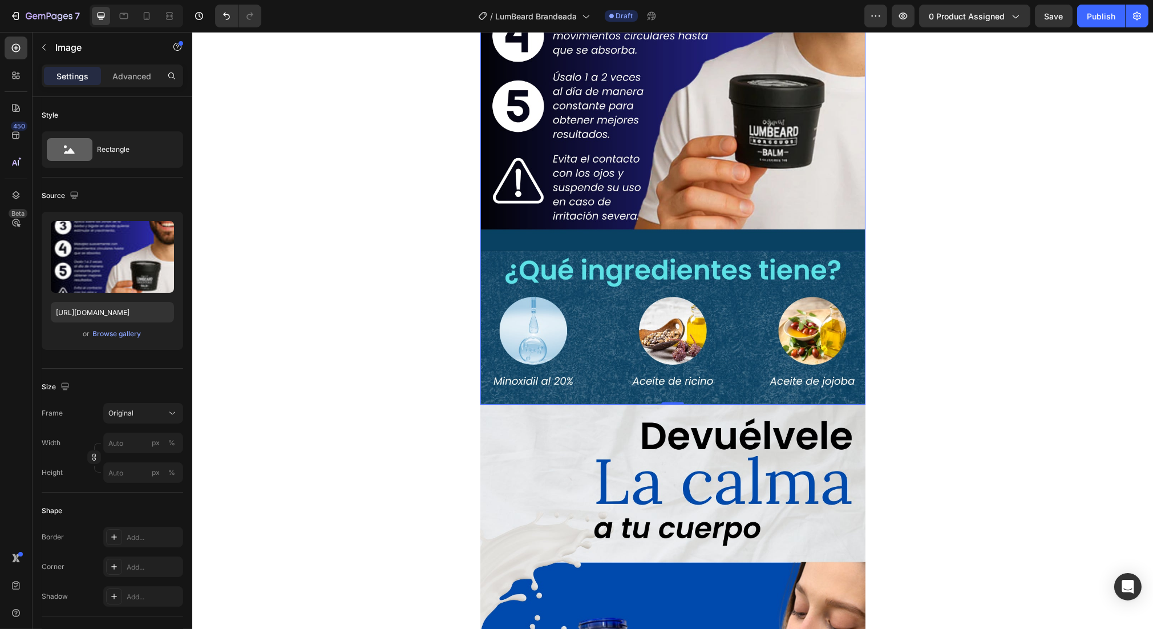
click at [684, 375] on img at bounding box center [672, 62] width 385 height 684
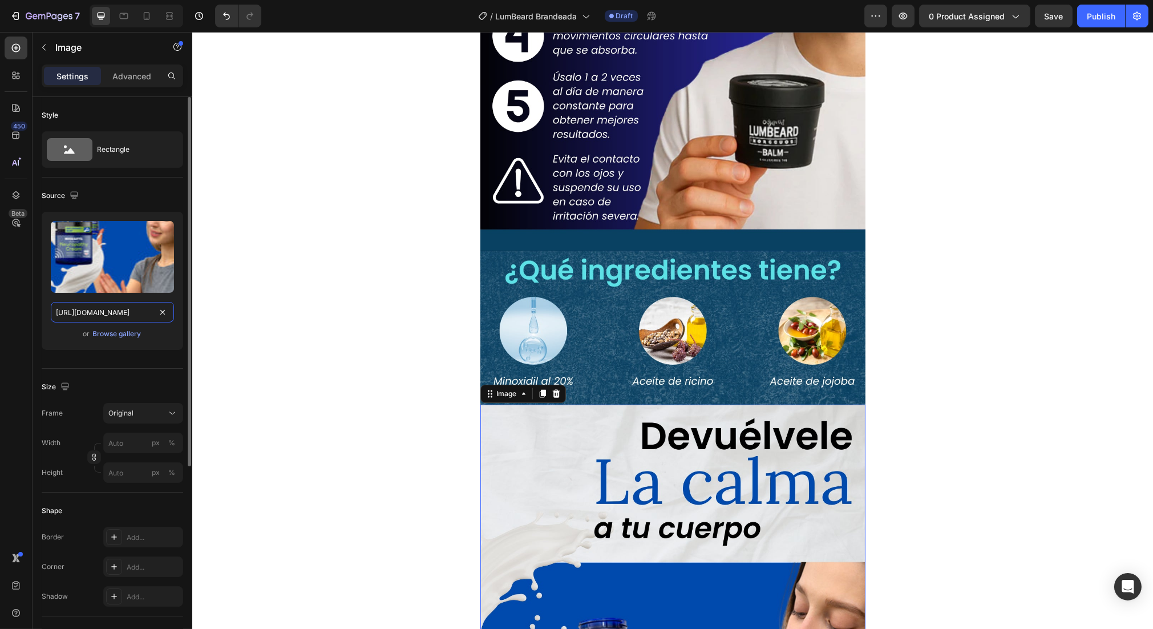
click at [106, 318] on input "[URL][DOMAIN_NAME]" at bounding box center [112, 312] width 123 height 21
paste input "9_b82d8ee3-75fe-473c-9874-e89300cda03f.webp?v=1756248556"
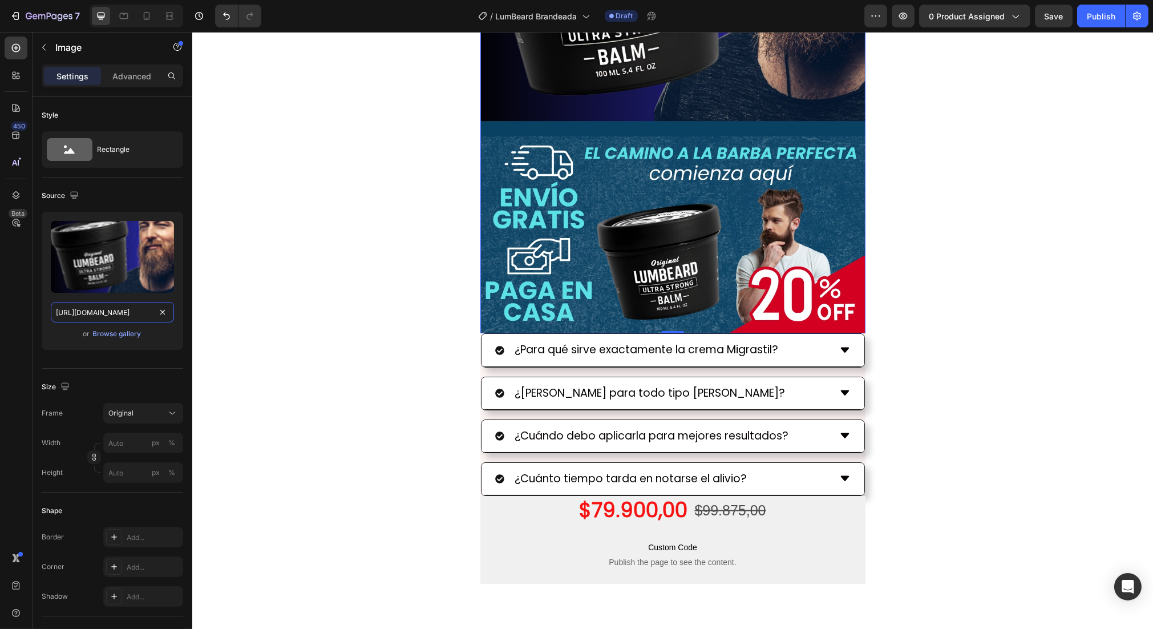
scroll to position [4435, 0]
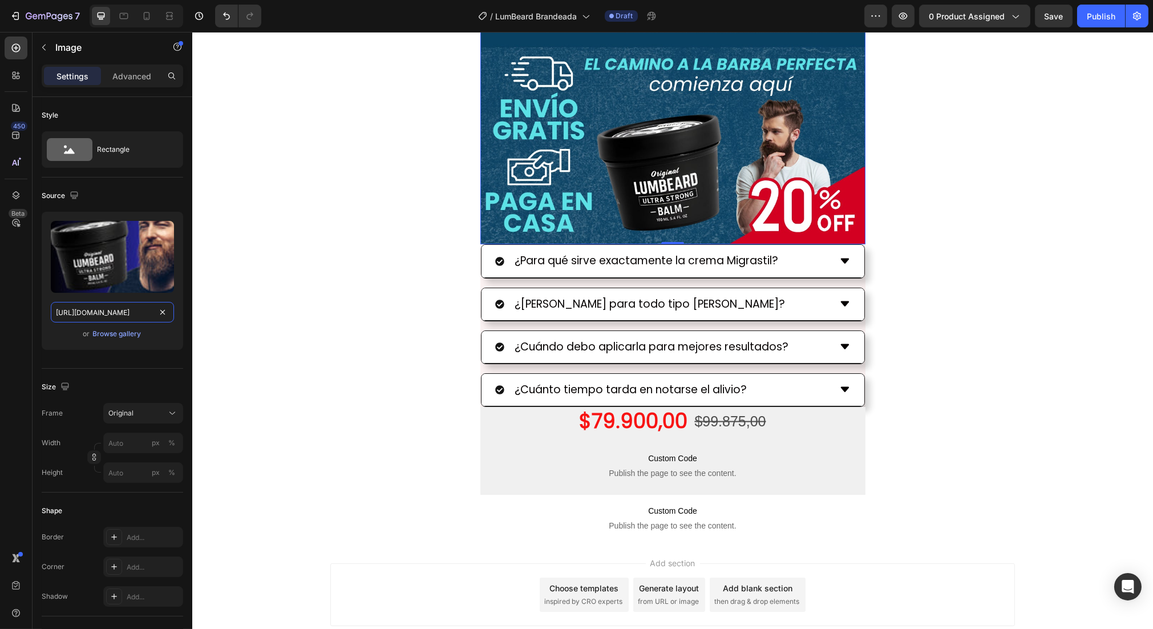
type input "[URL][DOMAIN_NAME]"
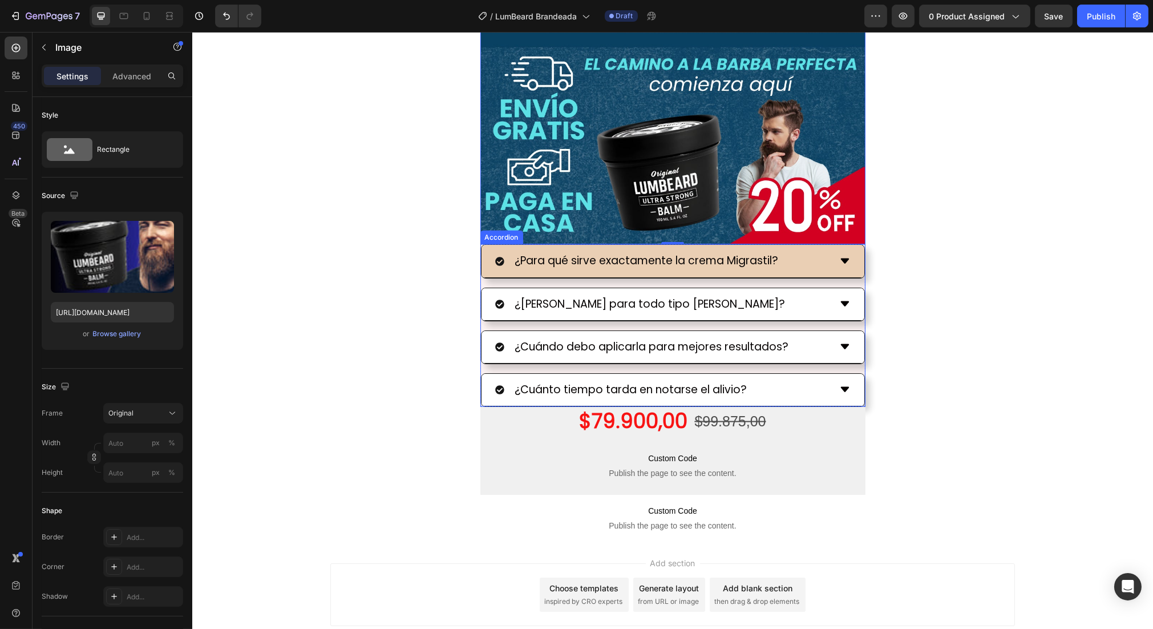
click at [592, 264] on p "¿Para qué sirve exactamente la crema Migrastil?" at bounding box center [645, 260] width 263 height 19
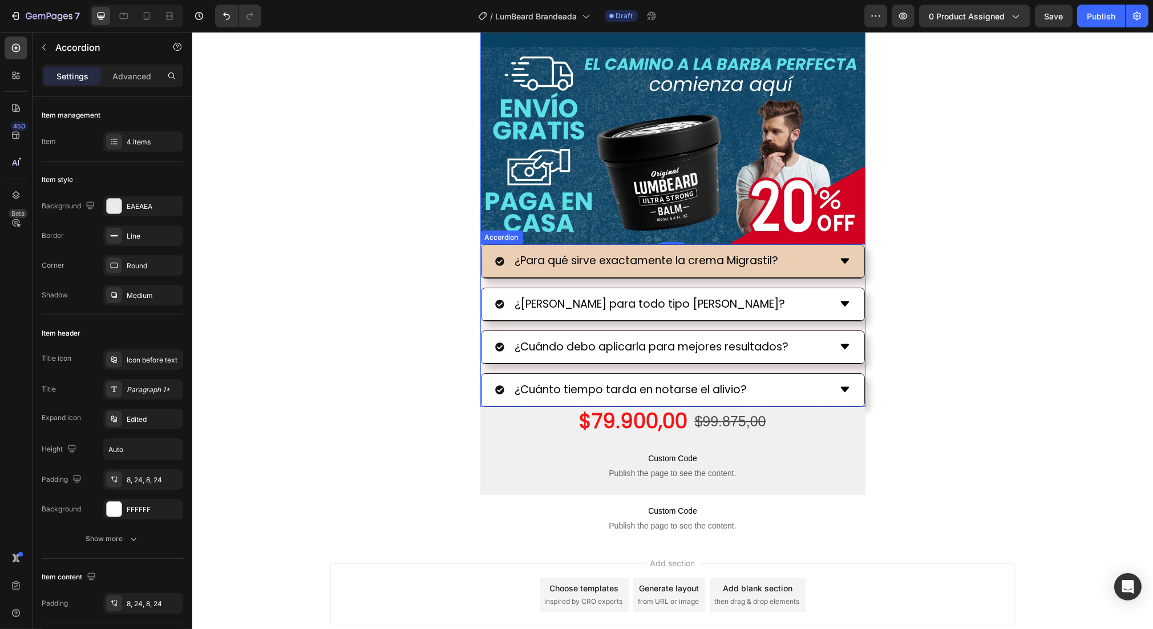
click at [592, 264] on p "¿Para qué sirve exactamente la crema Migrastil?" at bounding box center [645, 260] width 263 height 19
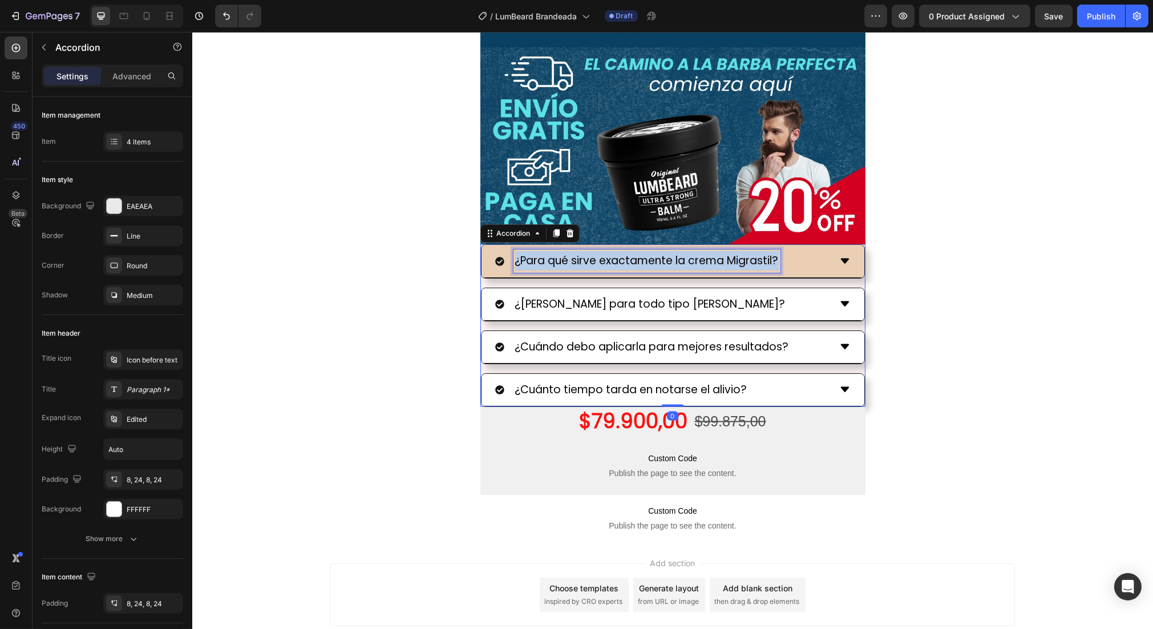
click at [592, 264] on p "¿Para qué sirve exactamente la crema Migrastil?" at bounding box center [645, 260] width 263 height 19
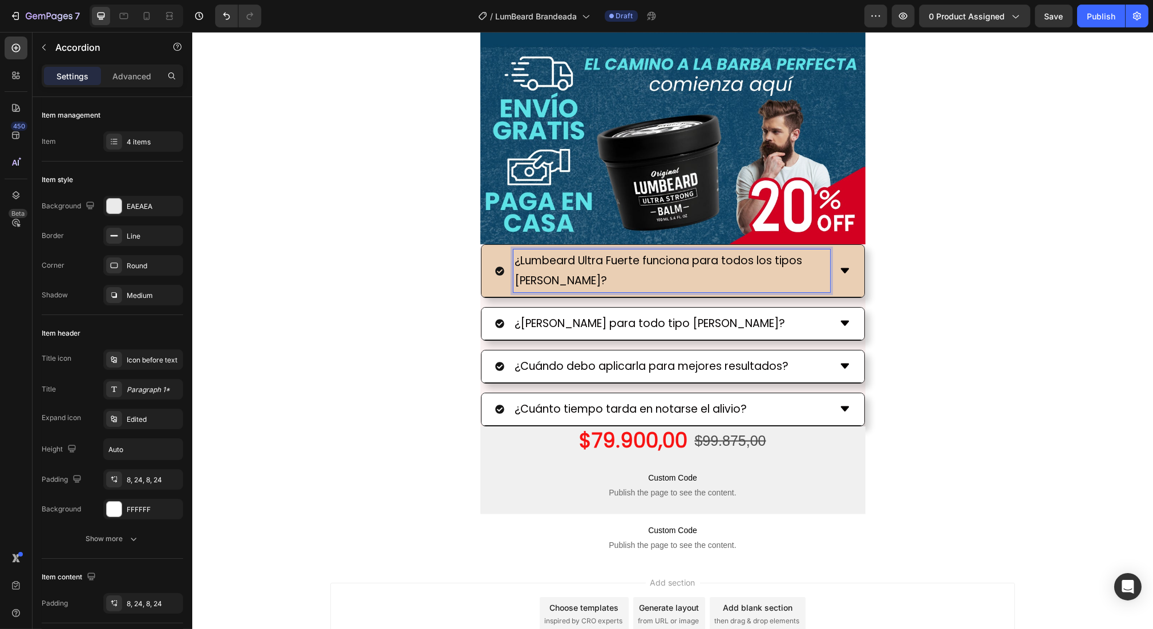
click at [840, 270] on icon at bounding box center [844, 270] width 8 height 5
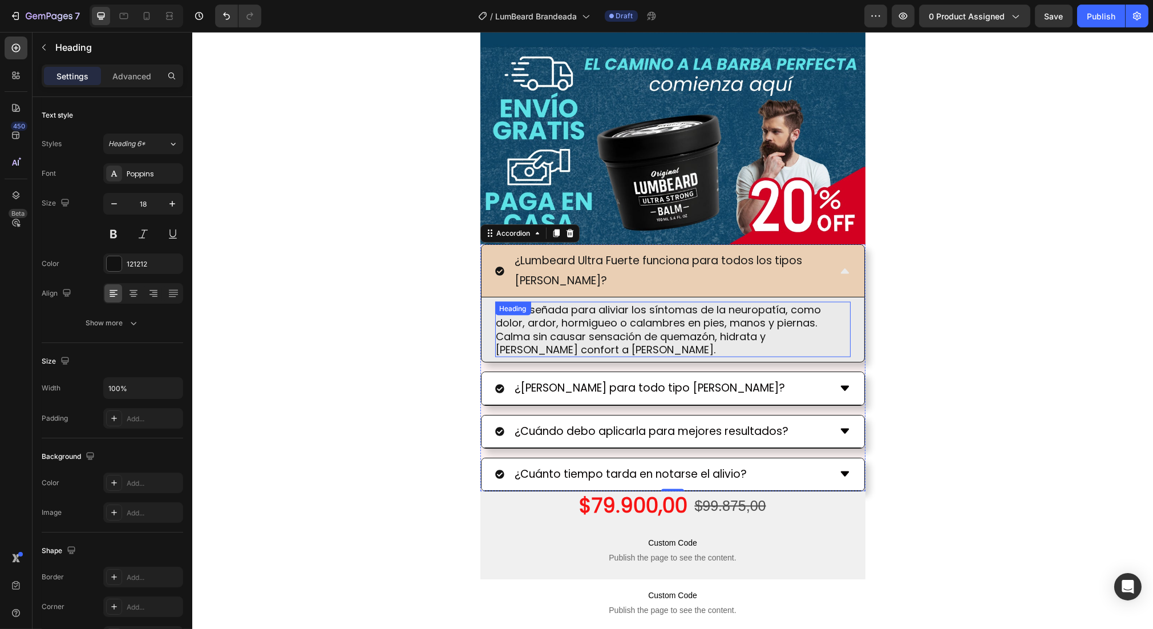
click at [619, 318] on h2 "Está diseñada para aliviar los síntomas de la neuropatía, como dolor, ardor, ho…" at bounding box center [671, 330] width 355 height 56
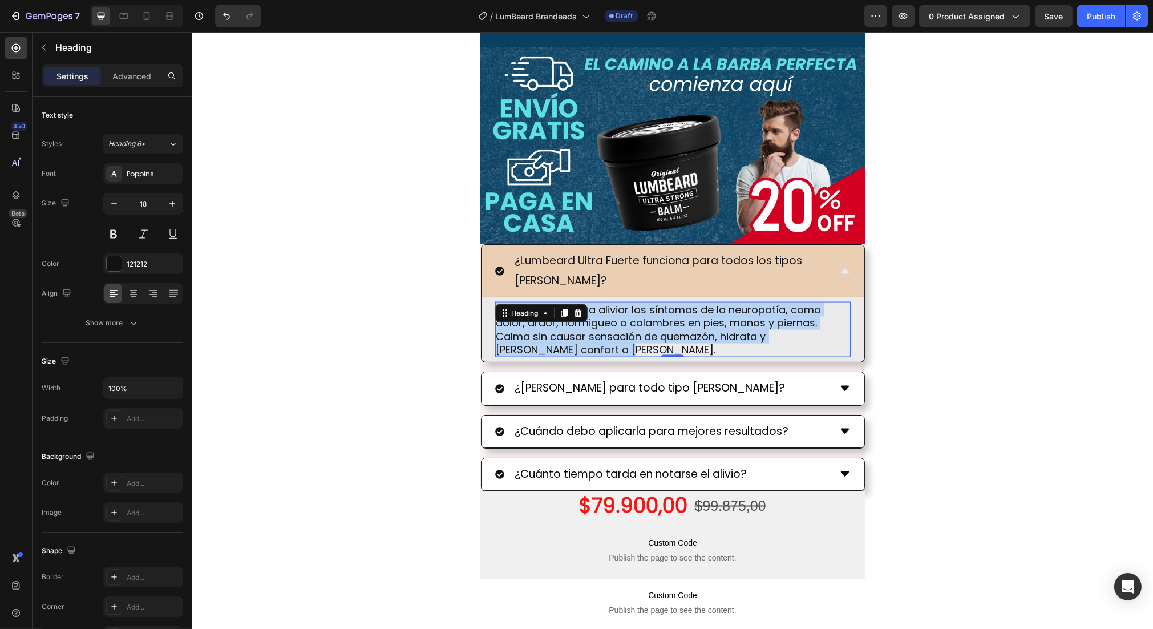
click at [619, 318] on p "Está diseñada para aliviar los síntomas de la neuropatía, como dolor, ardor, ho…" at bounding box center [672, 330] width 353 height 54
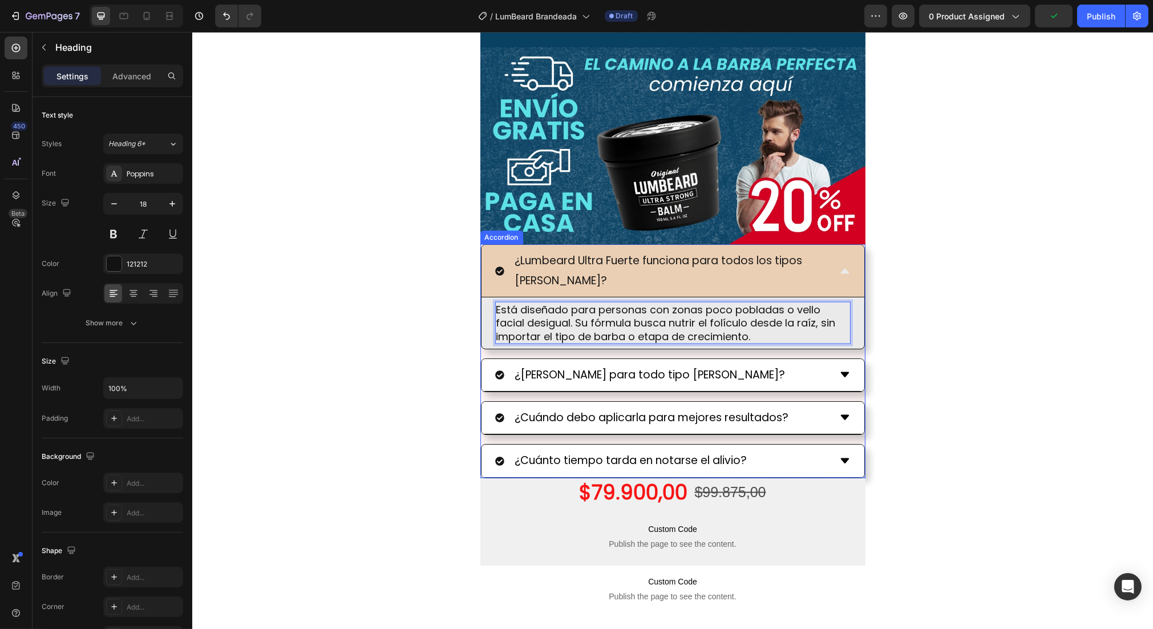
click at [780, 275] on p "¿Lumbeard Ultra Fuerte funciona para todos los tipos [PERSON_NAME]?" at bounding box center [670, 270] width 313 height 39
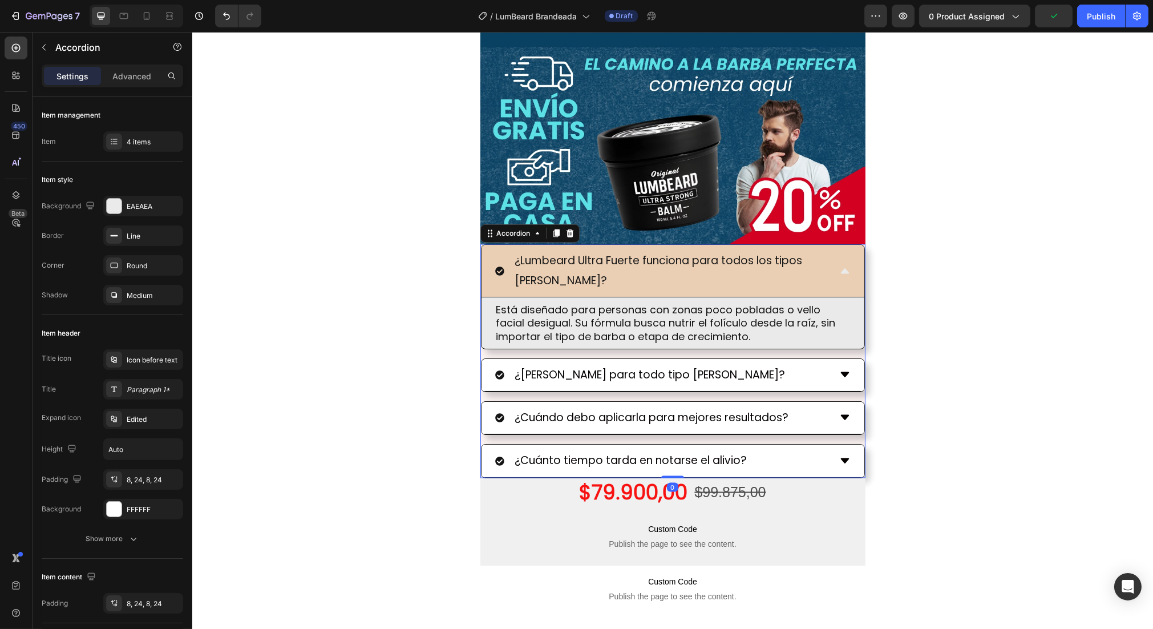
click at [841, 274] on icon at bounding box center [843, 270] width 11 height 11
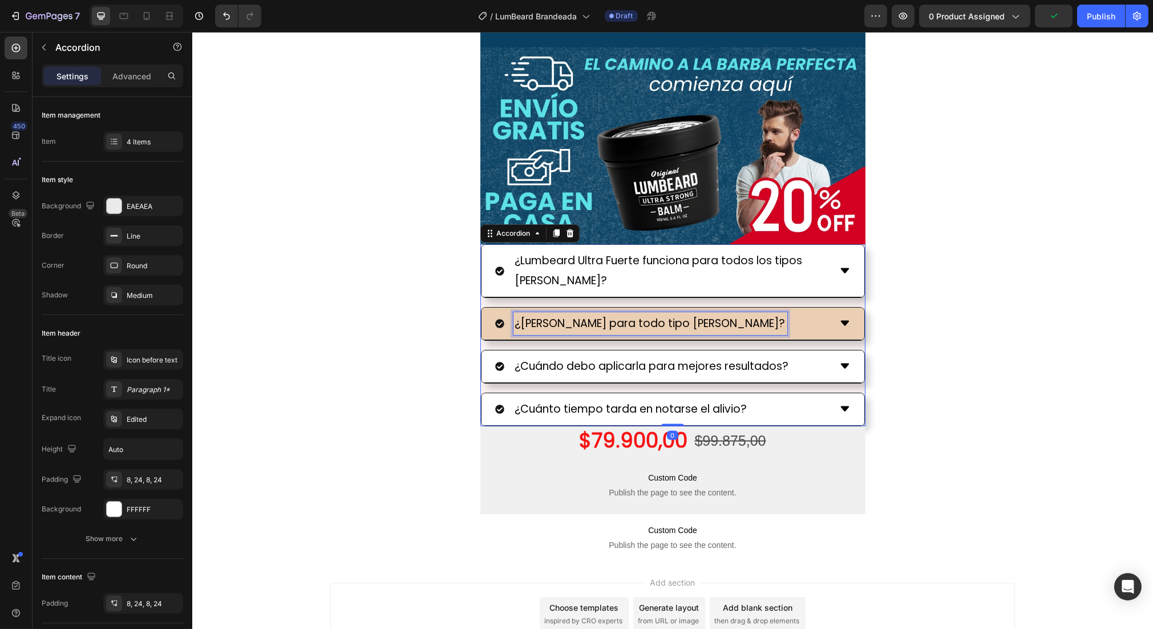
click at [648, 319] on p "¿[PERSON_NAME] para todo tipo [PERSON_NAME]?" at bounding box center [649, 323] width 270 height 19
click at [838, 325] on icon at bounding box center [843, 323] width 11 height 11
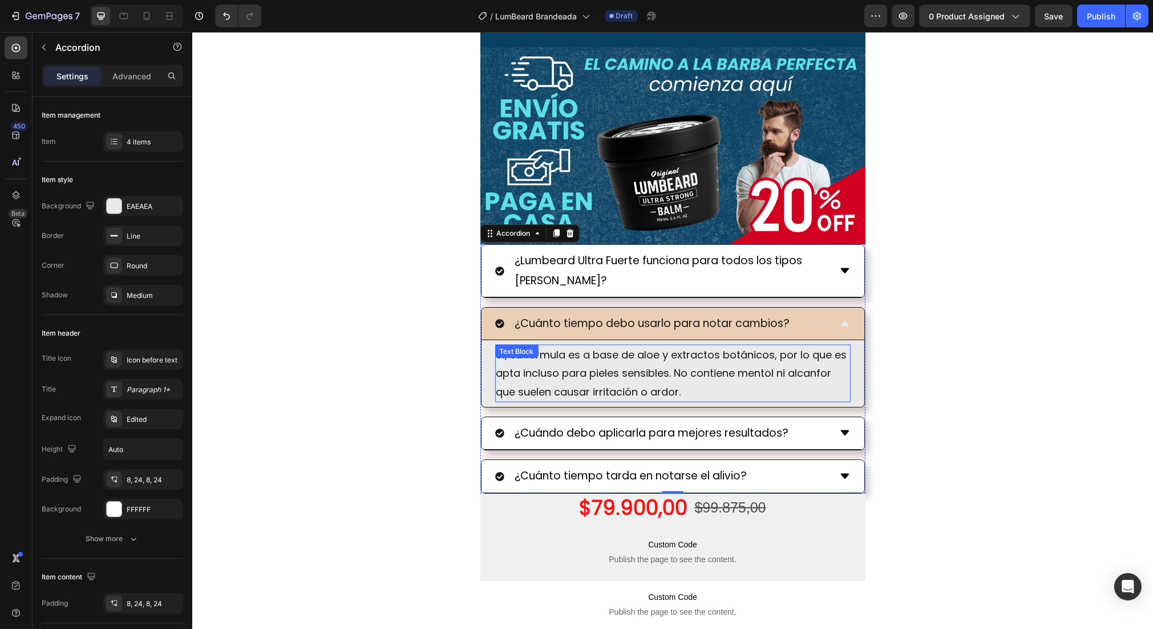
click at [681, 373] on p "Sí, su fórmula es a base de aloe y extractos botánicos, por lo que es apta incl…" at bounding box center [672, 373] width 353 height 55
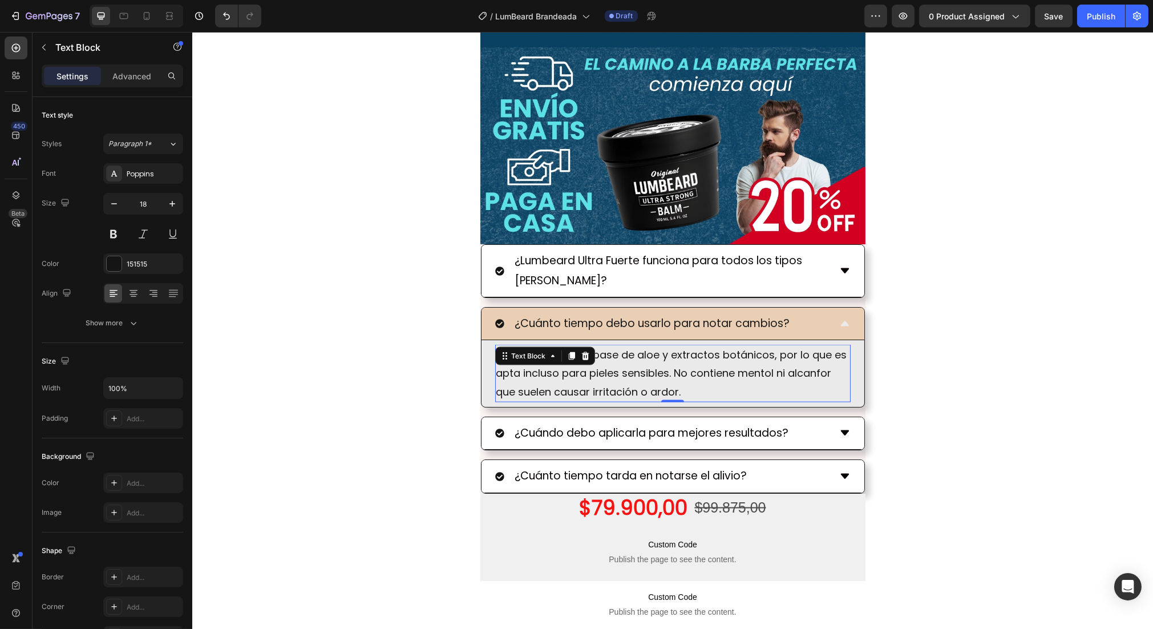
click at [681, 373] on p "Sí, su fórmula es a base de aloe y extractos botánicos, por lo que es apta incl…" at bounding box center [672, 373] width 353 height 55
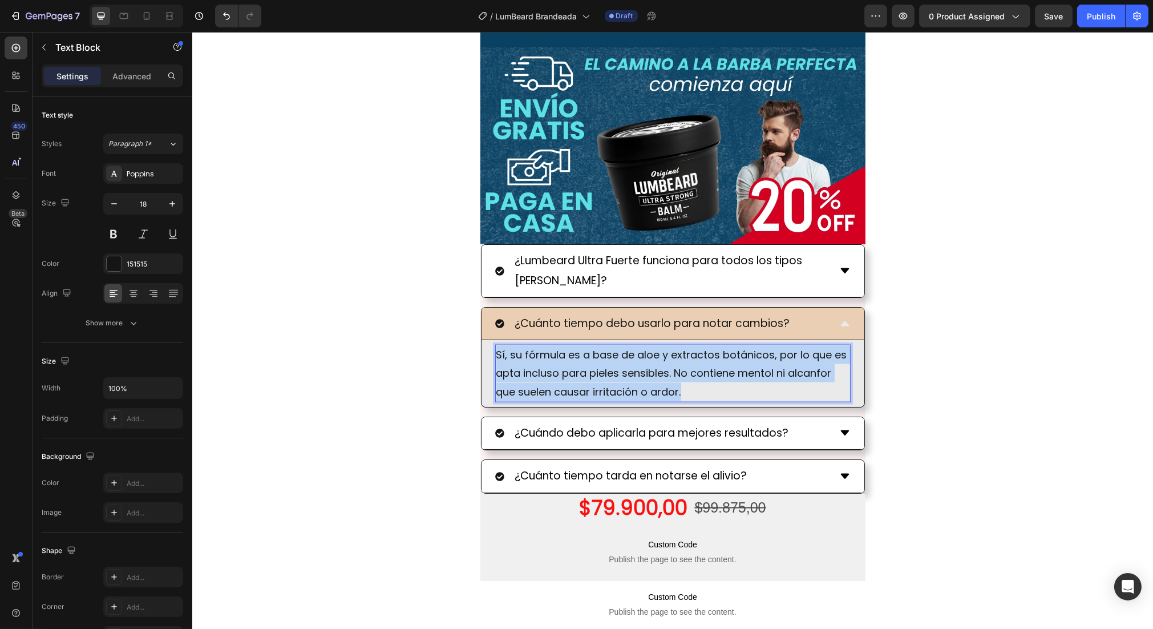
click at [681, 373] on p "Sí, su fórmula es a base de aloe y extractos botánicos, por lo que es apta incl…" at bounding box center [672, 373] width 353 height 55
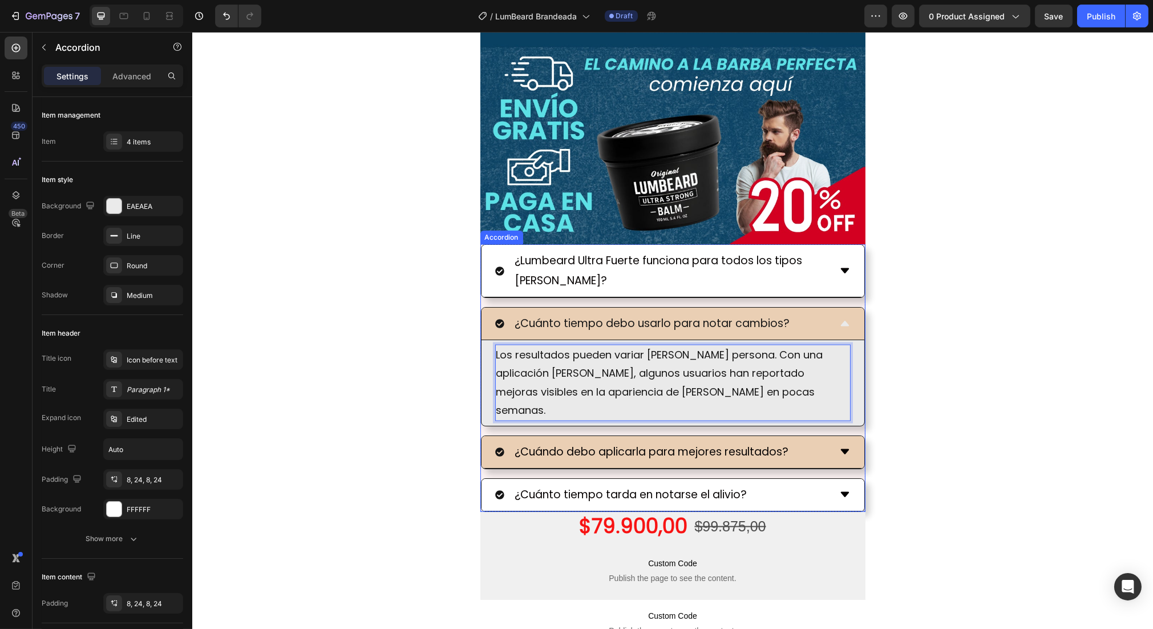
click at [640, 442] on p "¿Cuándo debo aplicarla para mejores resultados?" at bounding box center [651, 451] width 274 height 19
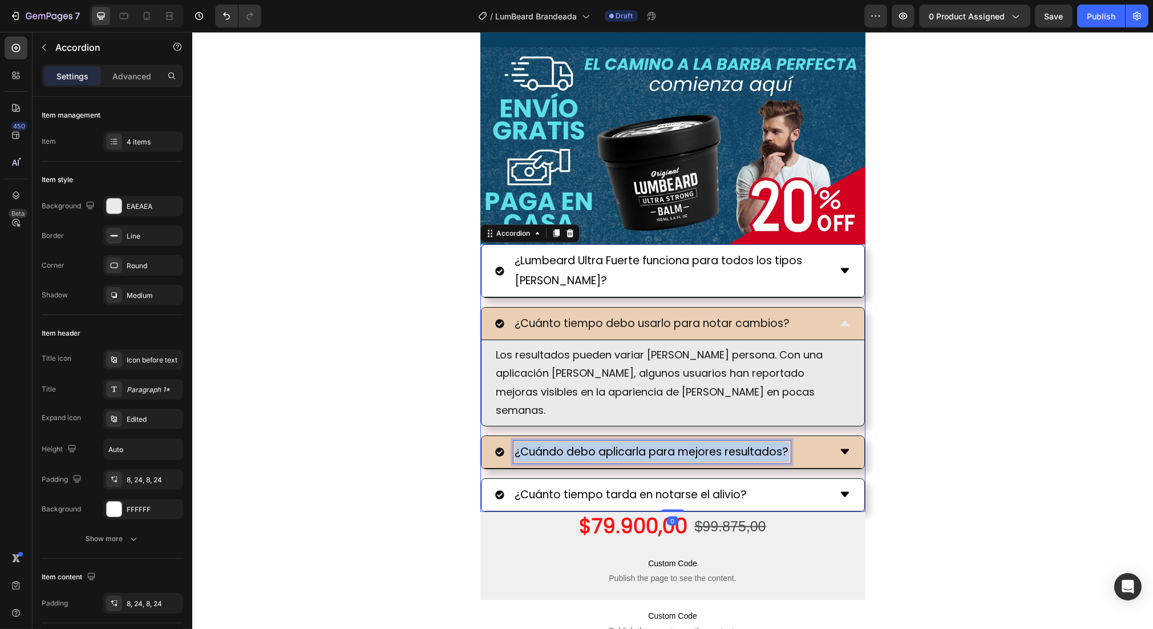
click at [640, 442] on p "¿Cuándo debo aplicarla para mejores resultados?" at bounding box center [651, 451] width 274 height 19
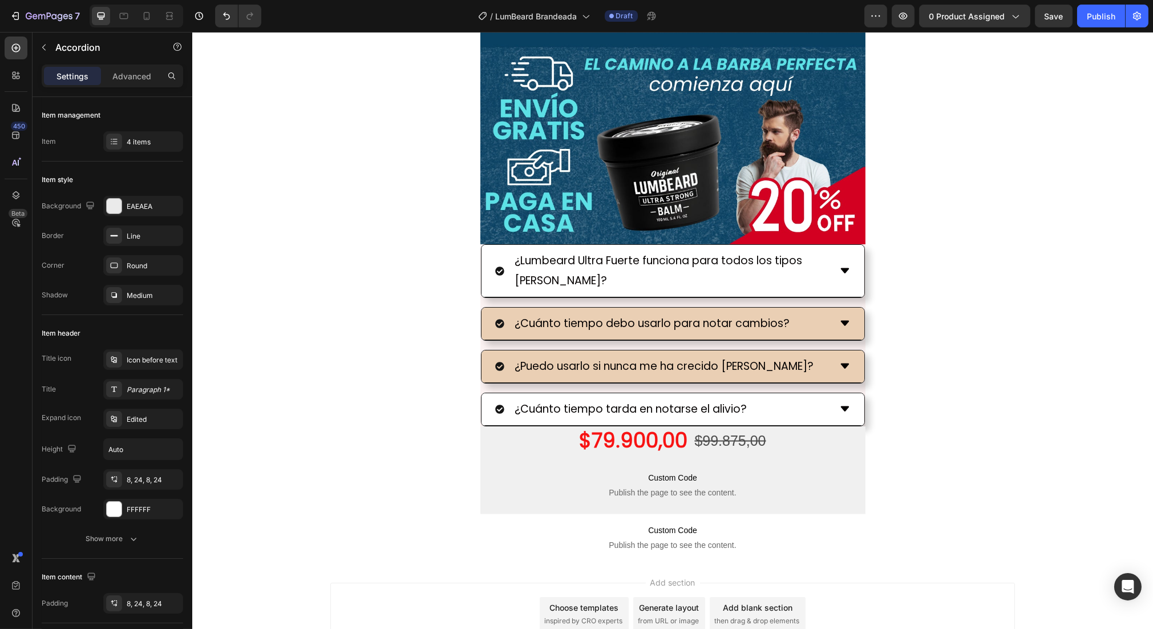
drag, startPoint x: 797, startPoint y: 363, endPoint x: 753, endPoint y: 377, distance: 46.0
click at [797, 363] on div "¿Puedo usarlo si nunca me ha crecido [PERSON_NAME]?" at bounding box center [661, 366] width 335 height 23
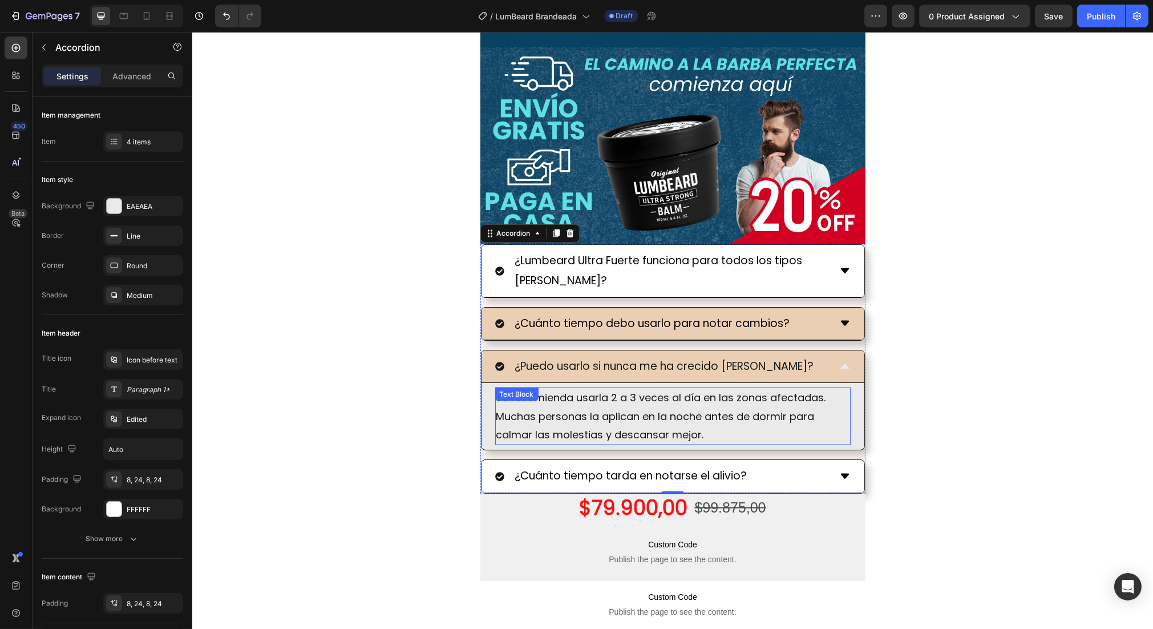
click at [601, 399] on p "Se recomienda usarla 2 a 3 veces al día en las zonas afectadas. Muchas personas…" at bounding box center [672, 415] width 353 height 55
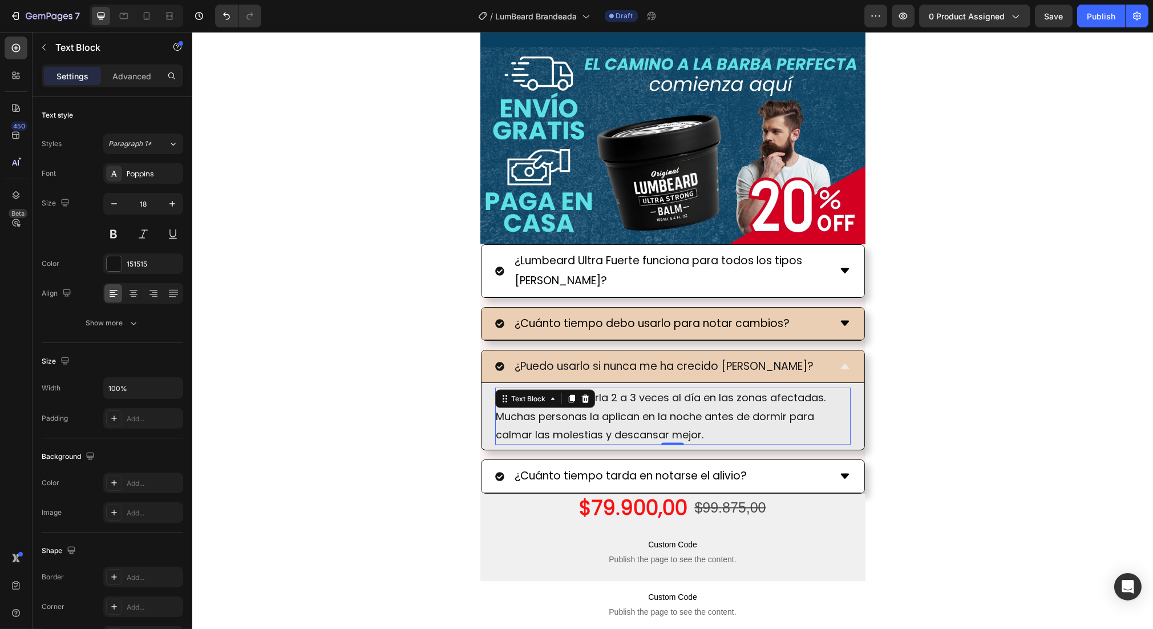
click at [601, 399] on p "Se recomienda usarla 2 a 3 veces al día en las zonas afectadas. Muchas personas…" at bounding box center [672, 415] width 353 height 55
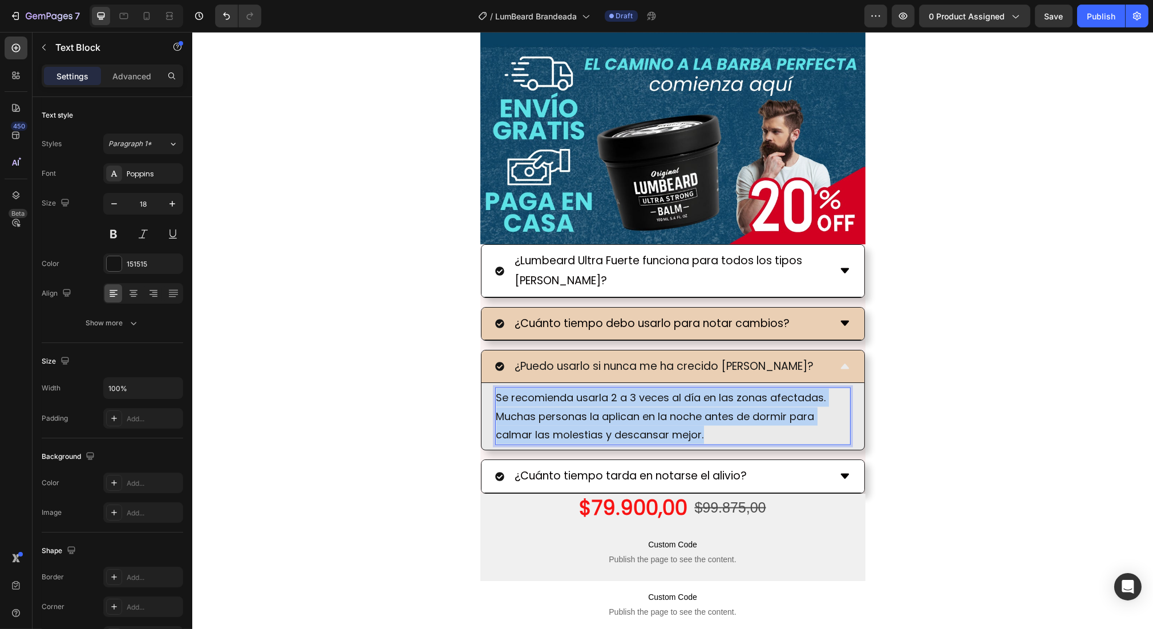
click at [601, 399] on p "Se recomienda usarla 2 a 3 veces al día en las zonas afectadas. Muchas personas…" at bounding box center [672, 415] width 353 height 55
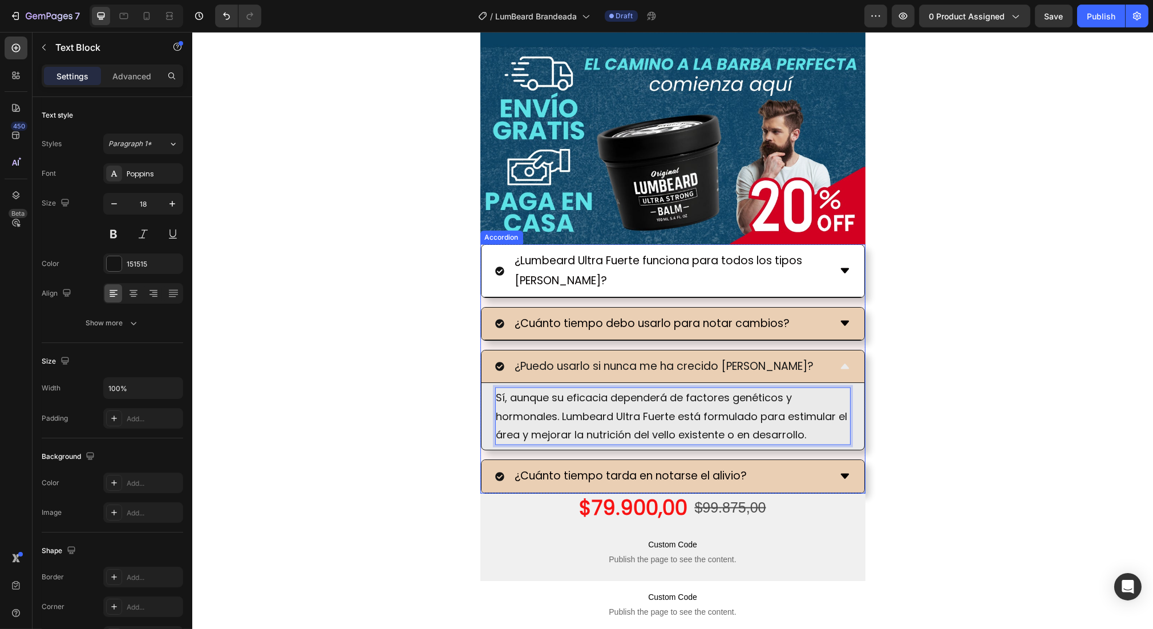
click at [716, 475] on p "¿Cuánto tiempo tarda en notarse el alivio?" at bounding box center [630, 475] width 232 height 19
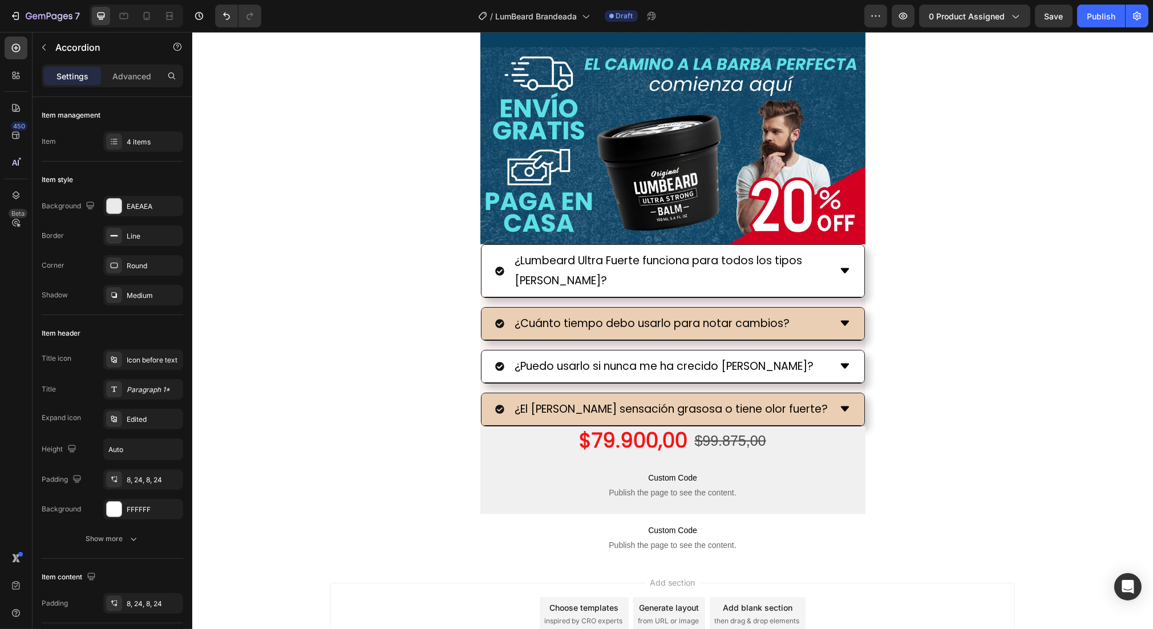
click at [850, 417] on div "¿El [PERSON_NAME] sensación grasosa o tiene olor fuerte?" at bounding box center [672, 409] width 383 height 33
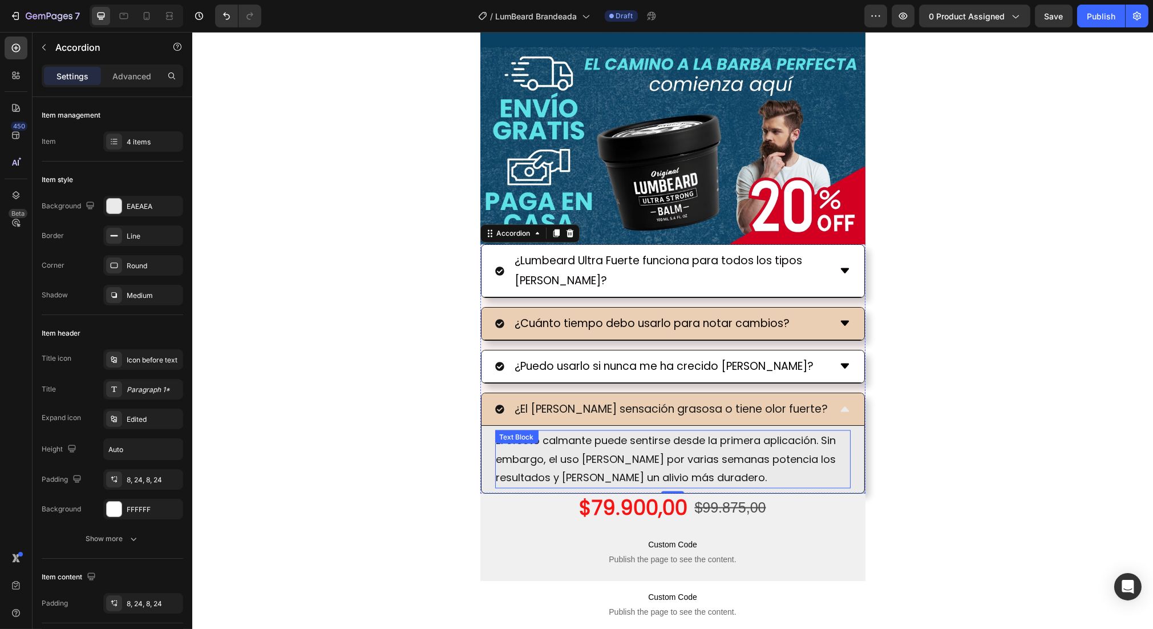
click at [641, 442] on p "El efecto calmante puede sentirse desde la primera aplicación. Sin embargo, el …" at bounding box center [672, 458] width 353 height 55
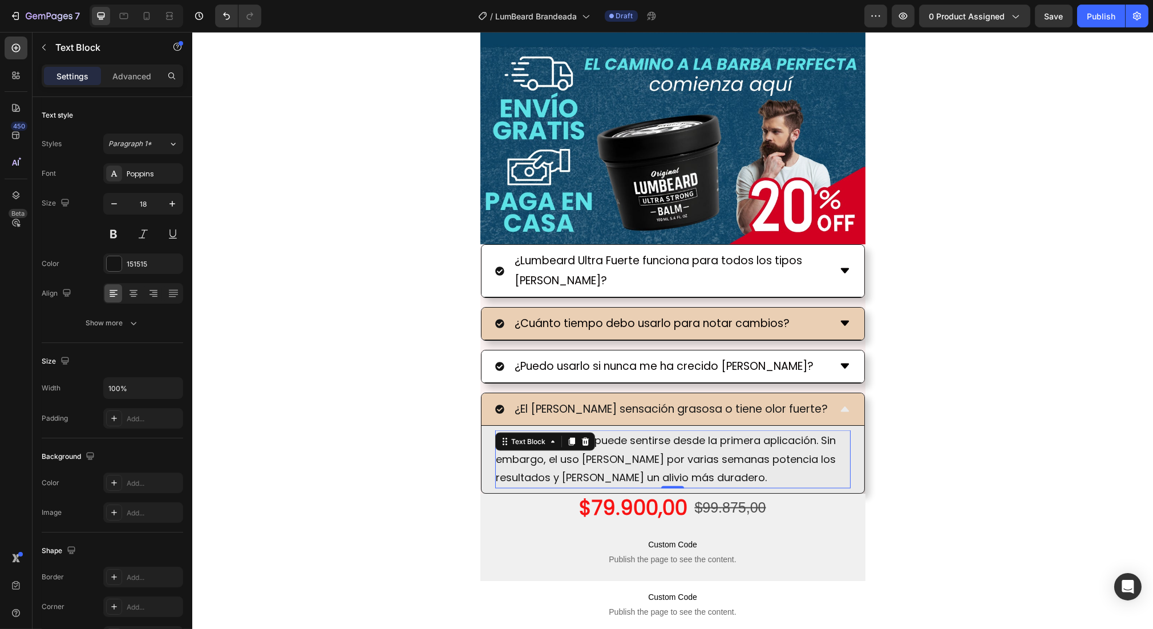
click at [641, 442] on p "El efecto calmante puede sentirse desde la primera aplicación. Sin embargo, el …" at bounding box center [672, 458] width 353 height 55
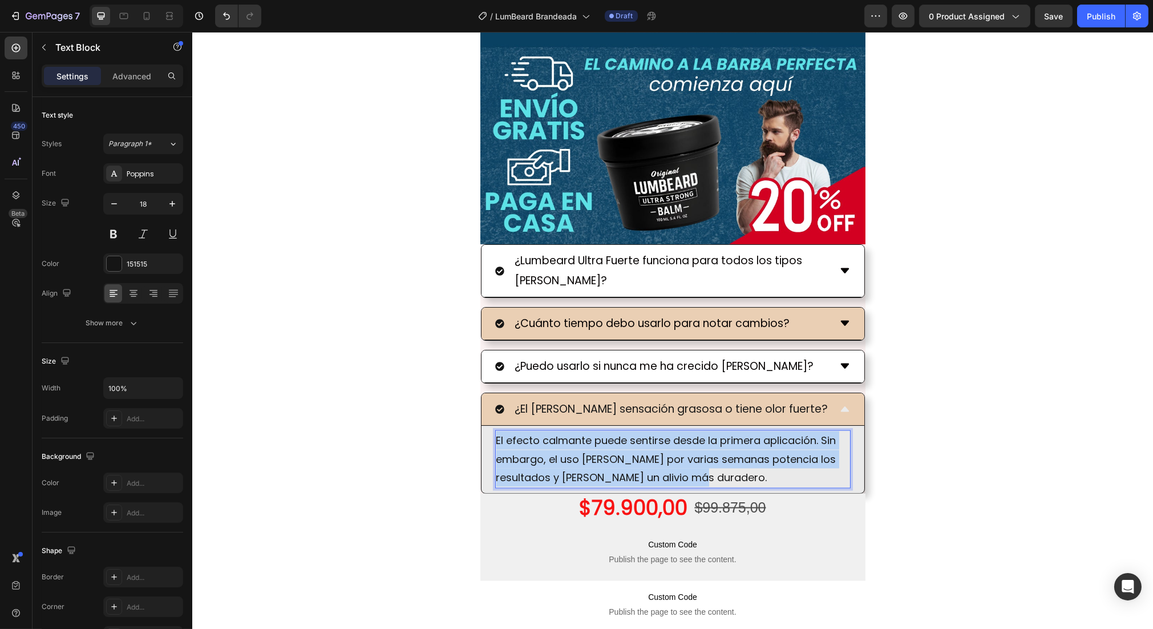
click at [641, 442] on p "El efecto calmante puede sentirse desde la primera aplicación. Sin embargo, el …" at bounding box center [672, 458] width 353 height 55
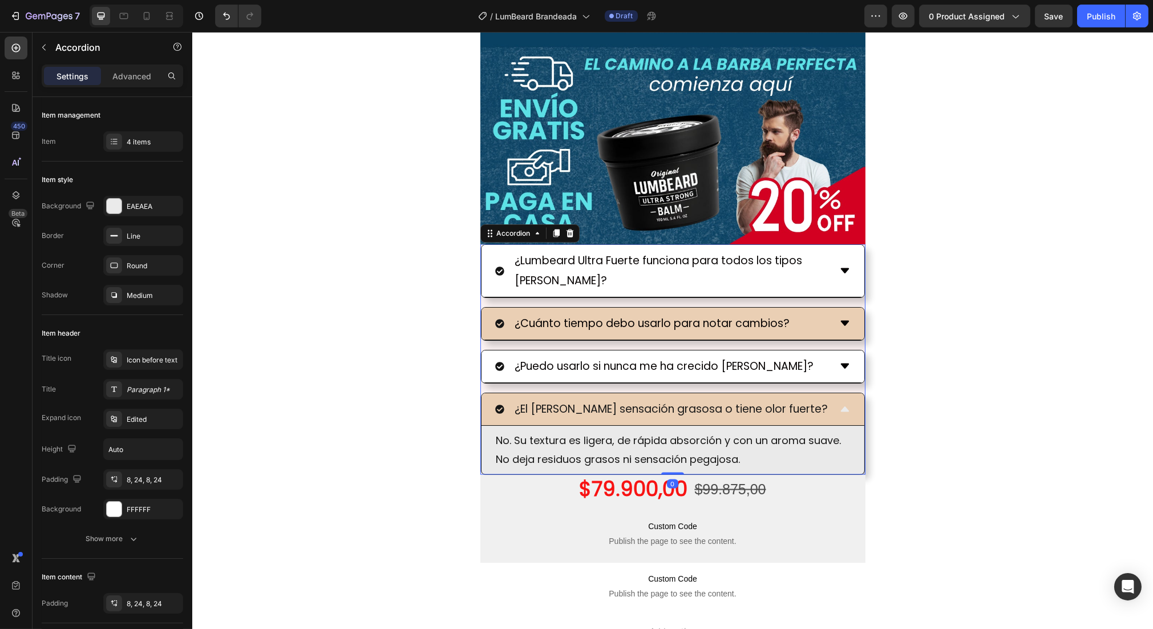
click at [829, 402] on div "¿El [PERSON_NAME] sensación grasosa o tiene olor fuerte?" at bounding box center [672, 409] width 383 height 33
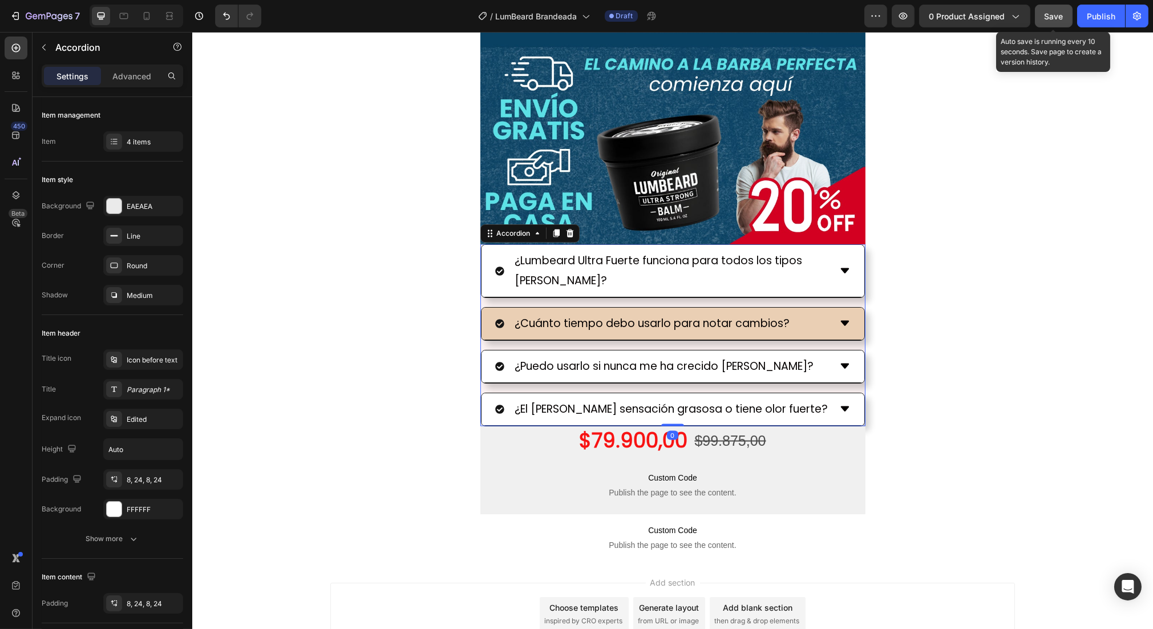
click at [1052, 19] on span "Save" at bounding box center [1053, 16] width 19 height 10
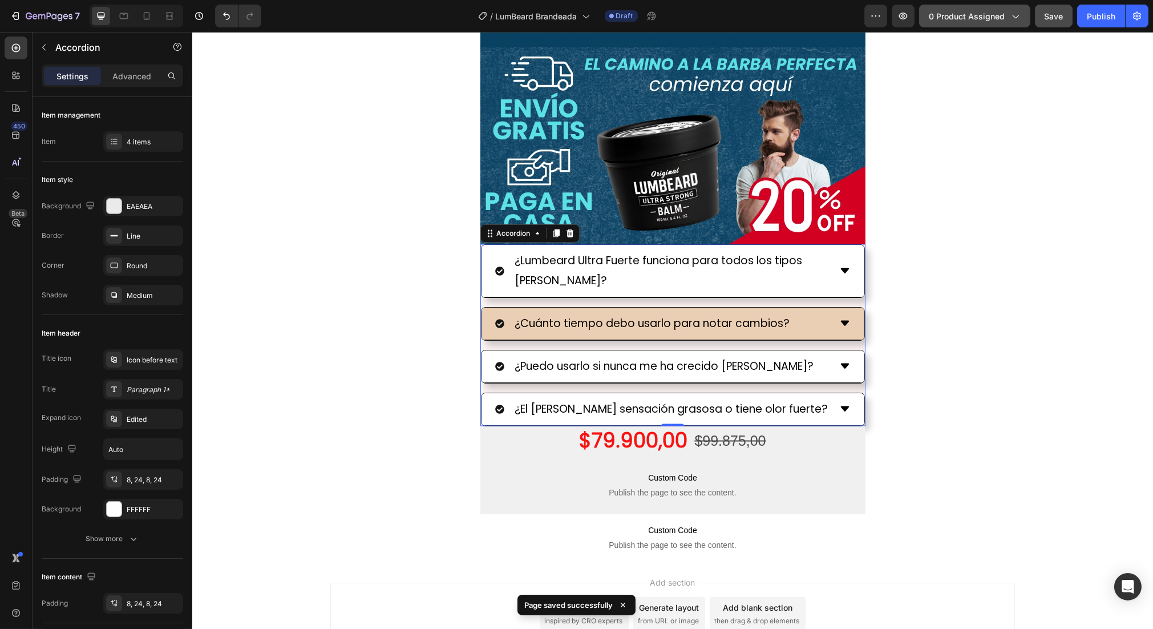
click at [991, 11] on span "0 product assigned" at bounding box center [967, 16] width 76 height 12
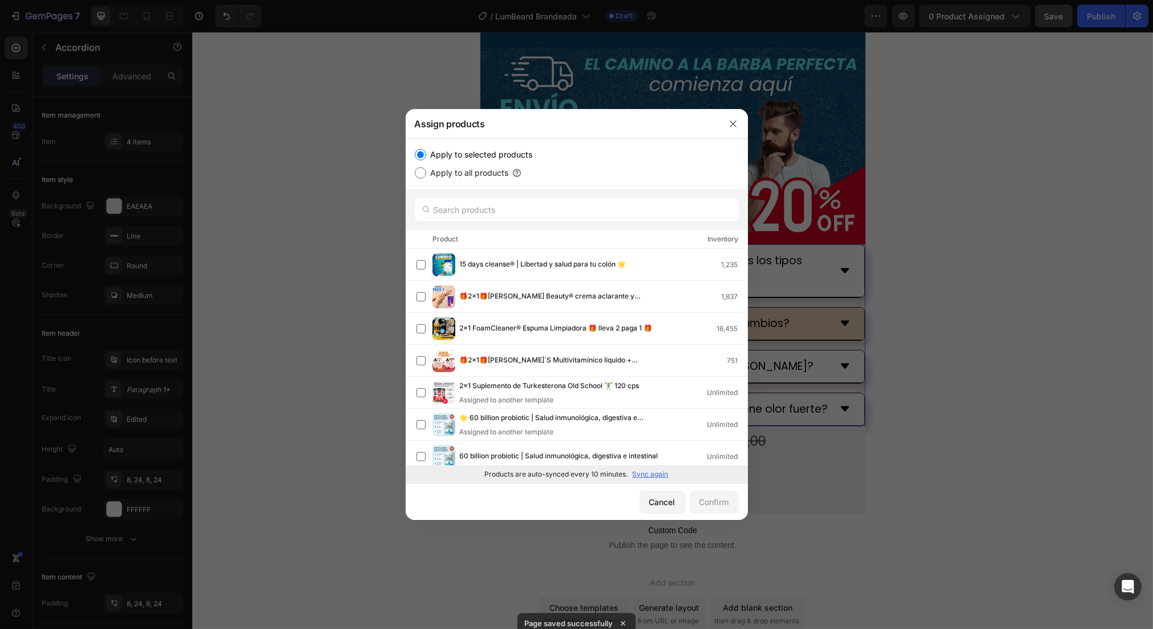
click at [647, 471] on p "Sync again" at bounding box center [651, 474] width 36 height 10
click at [526, 203] on input "text" at bounding box center [577, 209] width 324 height 23
paste input "🔥 LumBeard | [PERSON_NAME] para el crecimiento de [PERSON_NAME] y el bigote ult…"
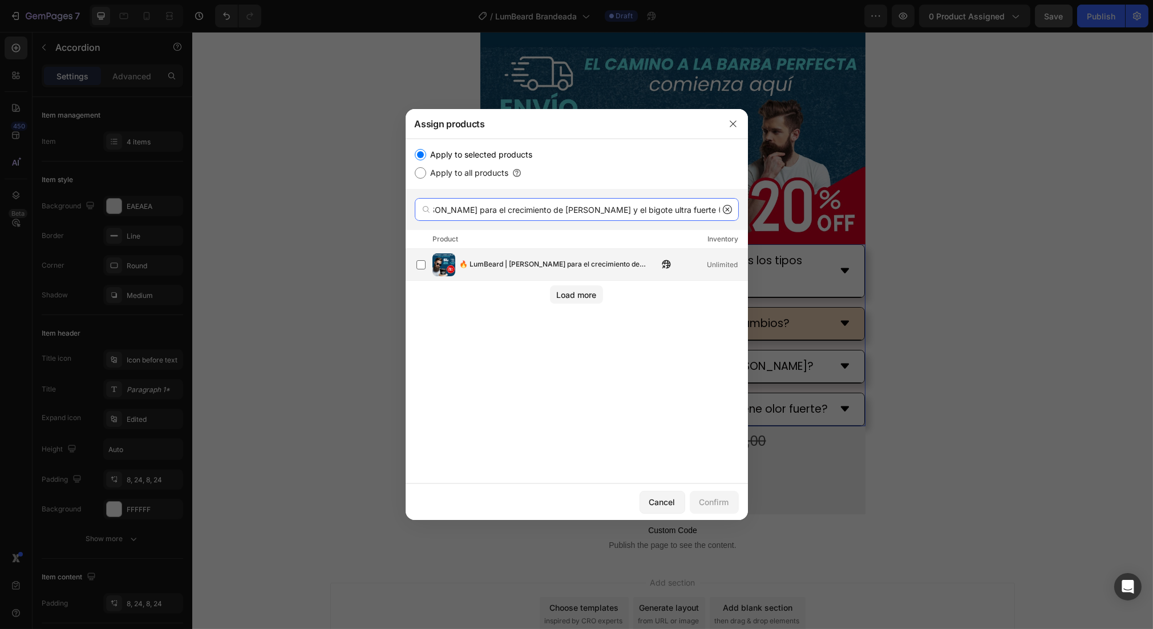
type input "🔥 LumBeard | [PERSON_NAME] para el crecimiento de [PERSON_NAME] y el bigote ult…"
click at [538, 260] on span "🔥 LumBeard | [PERSON_NAME] para el crecimiento de [PERSON_NAME] y el bigote ult…" at bounding box center [559, 264] width 198 height 13
click at [716, 509] on button "Confirm" at bounding box center [714, 501] width 49 height 23
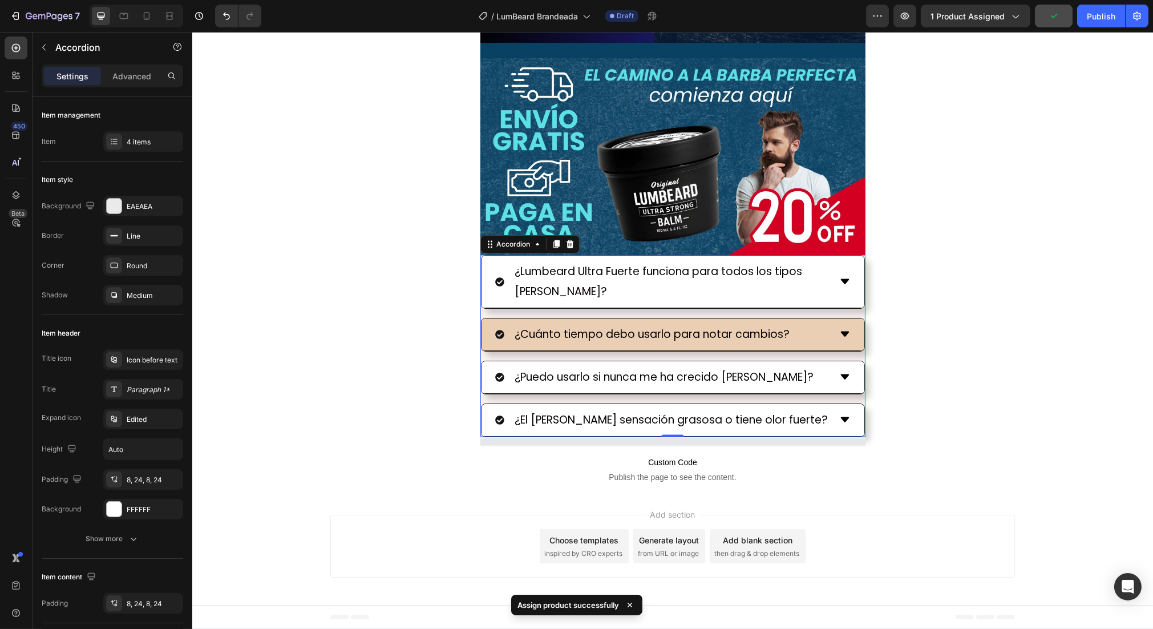
scroll to position [4435, 0]
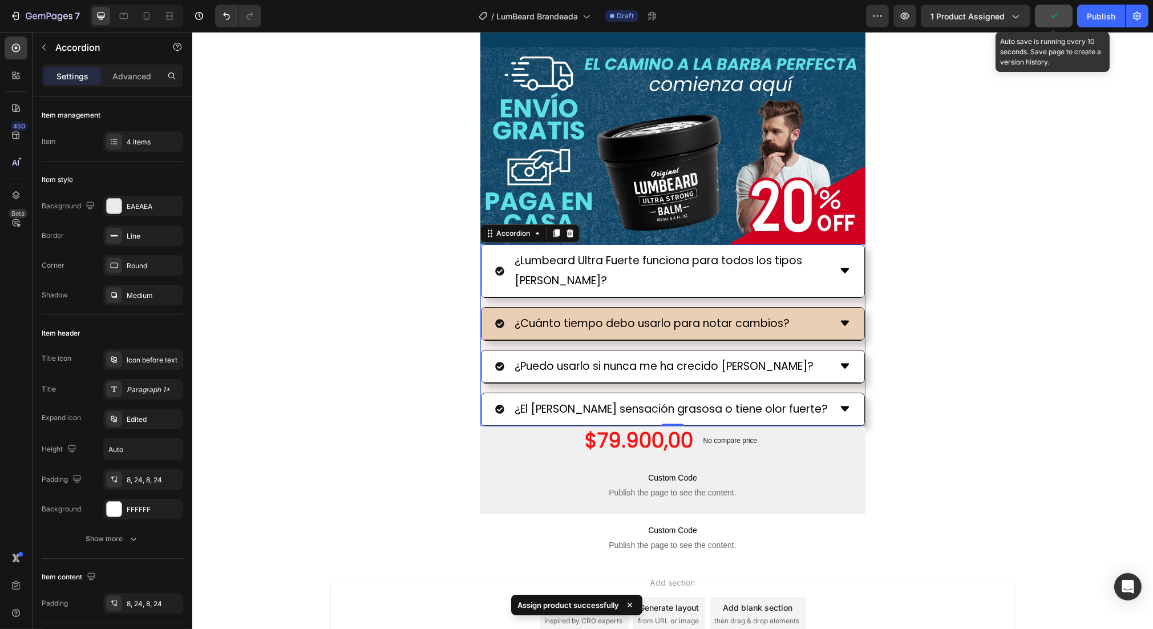
click at [1051, 19] on icon "button" at bounding box center [1053, 15] width 11 height 11
click at [1107, 14] on div "Publish" at bounding box center [1100, 16] width 29 height 12
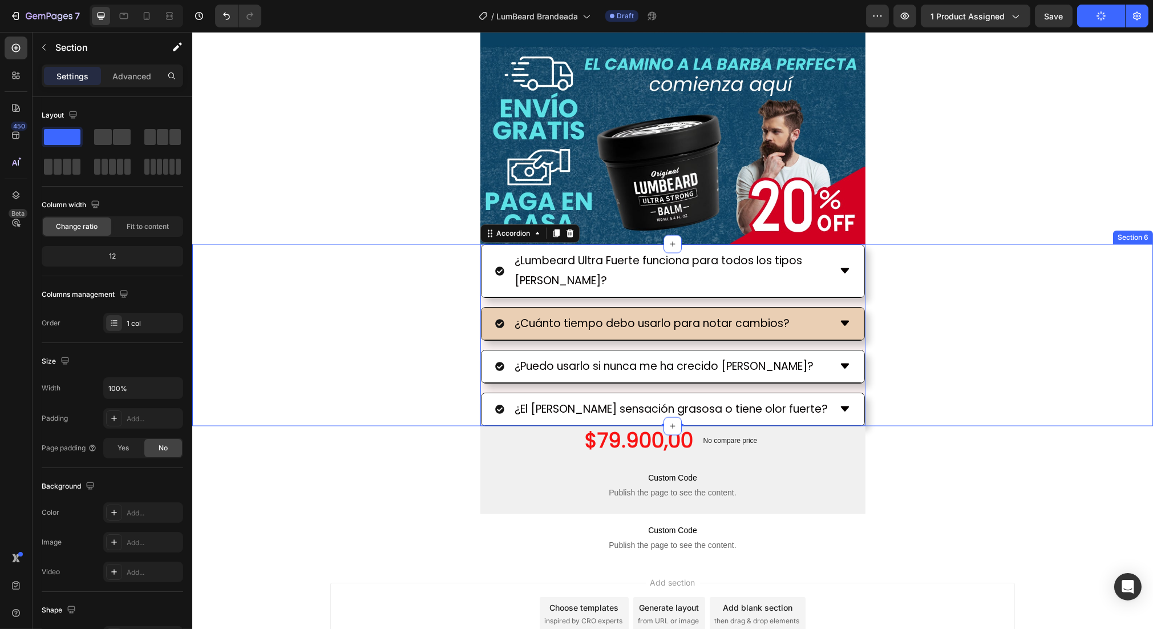
drag, startPoint x: 426, startPoint y: 333, endPoint x: 443, endPoint y: 304, distance: 33.7
click at [426, 333] on div "¿Lumbeard Ultra Fuerte funciona para todos los tipos [PERSON_NAME]? ¿Cuánto tie…" at bounding box center [672, 335] width 960 height 182
